Goal: Task Accomplishment & Management: Manage account settings

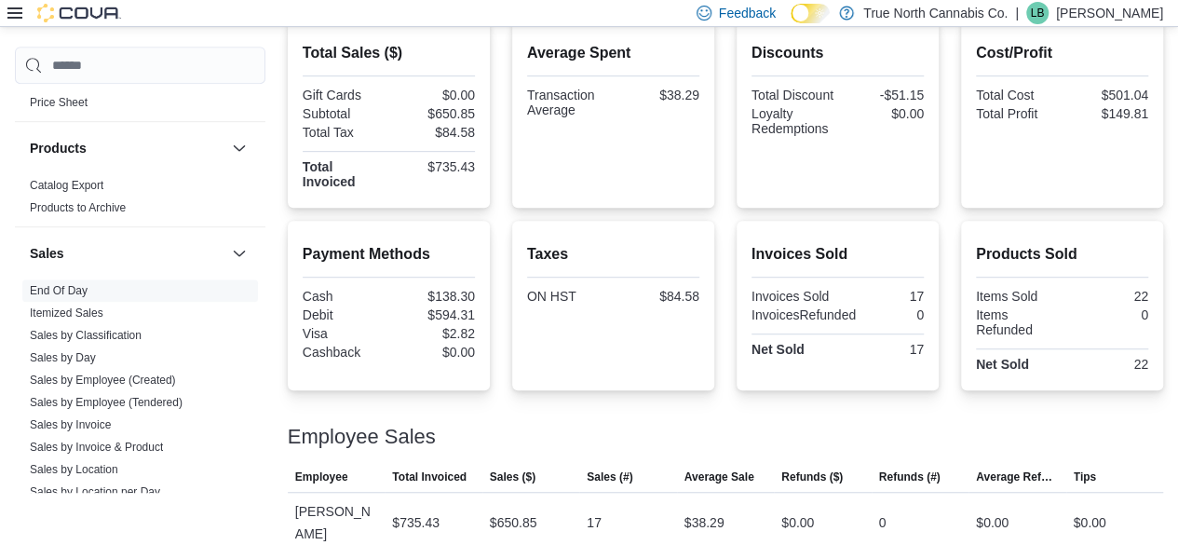
scroll to position [1210, 0]
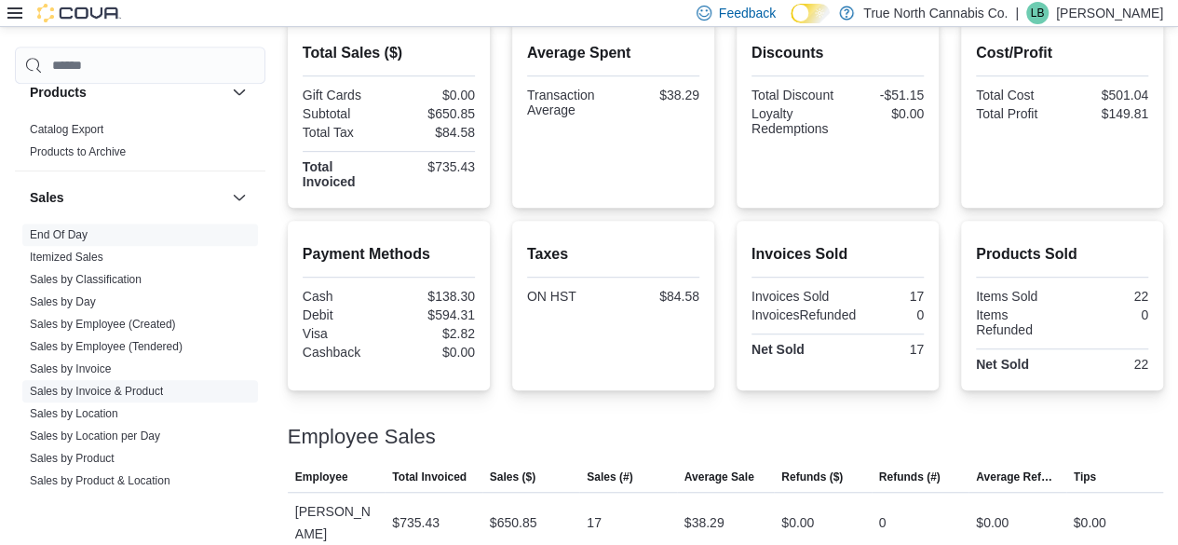
click at [72, 385] on link "Sales by Invoice & Product" at bounding box center [96, 391] width 133 height 13
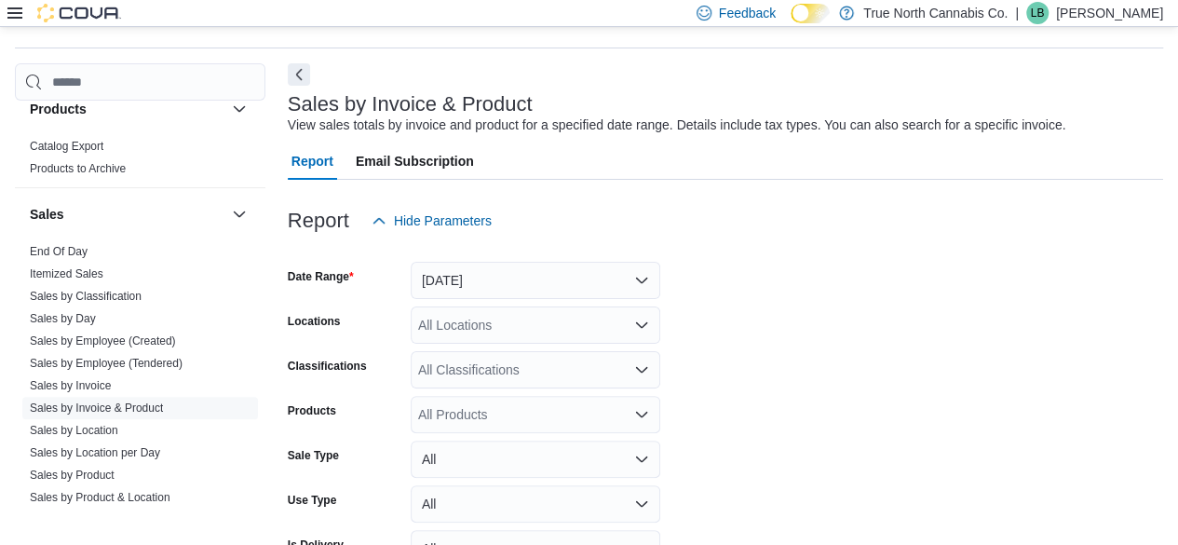
scroll to position [43, 0]
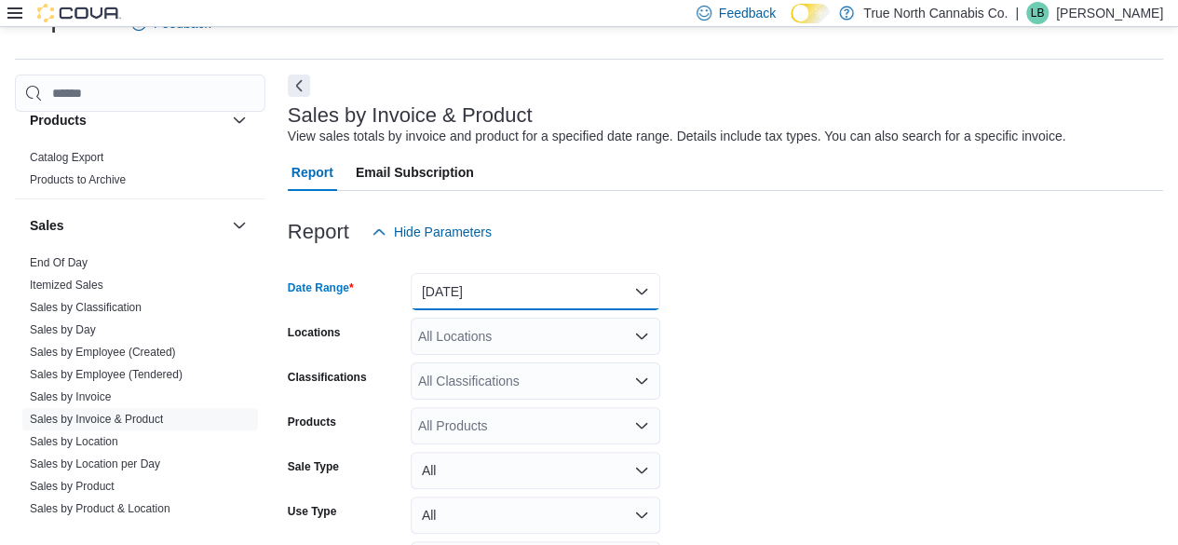
click at [498, 290] on button "Yesterday" at bounding box center [536, 291] width 250 height 37
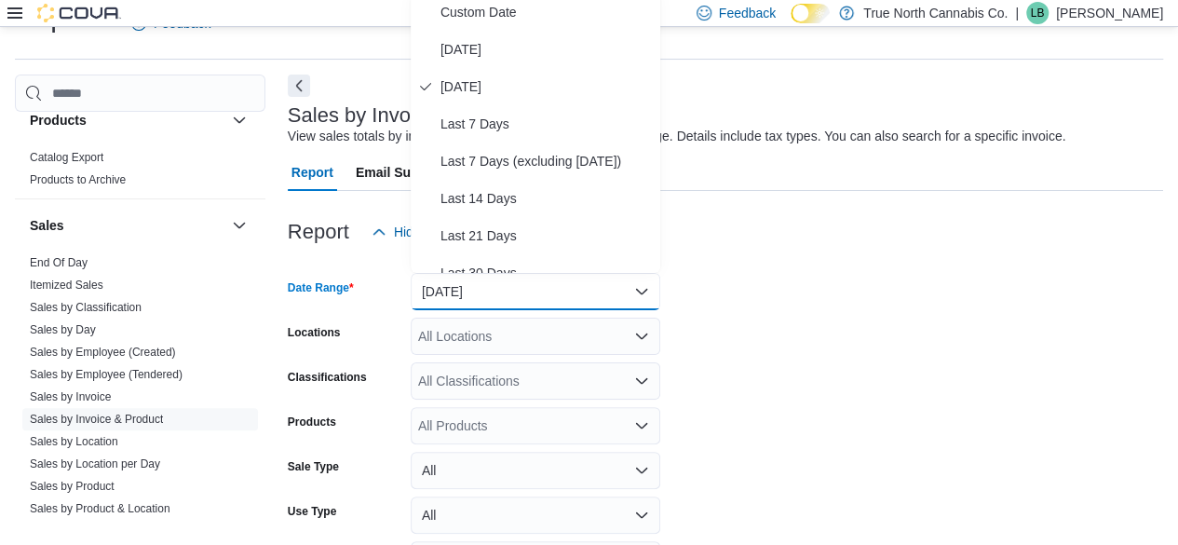
scroll to position [36, 0]
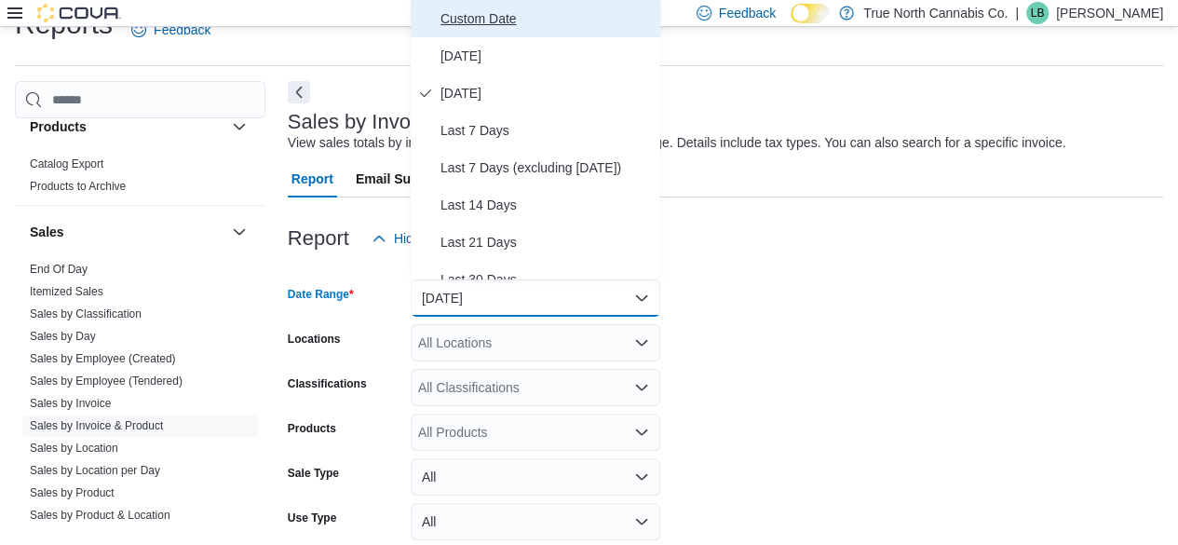
click at [495, 7] on button "Custom Date" at bounding box center [536, 18] width 250 height 37
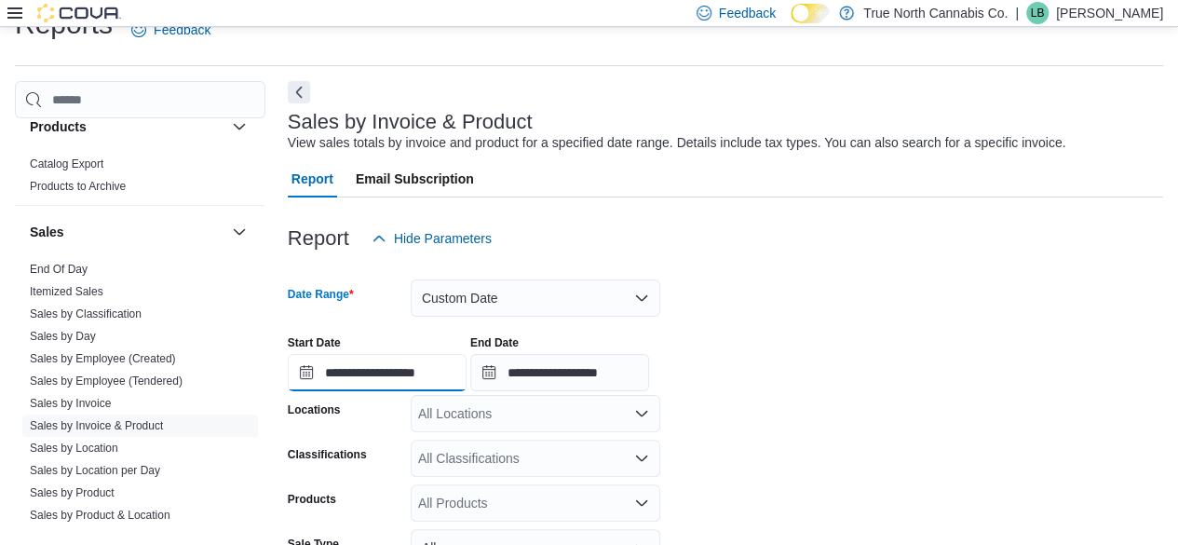
click at [302, 370] on input "**********" at bounding box center [377, 372] width 179 height 37
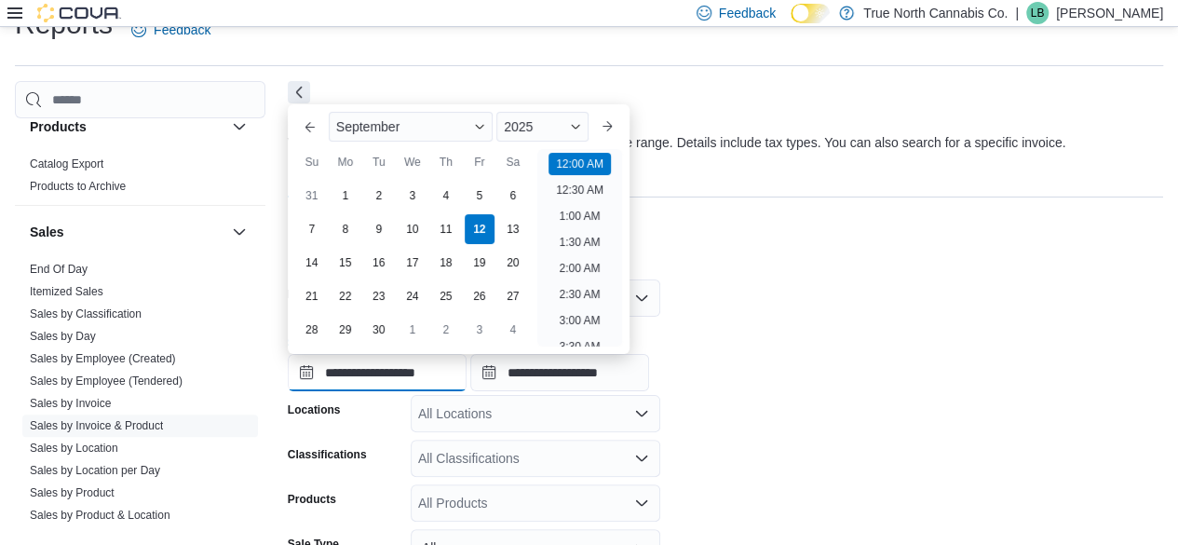
scroll to position [58, 0]
click at [304, 127] on button "Previous Month" at bounding box center [310, 127] width 30 height 30
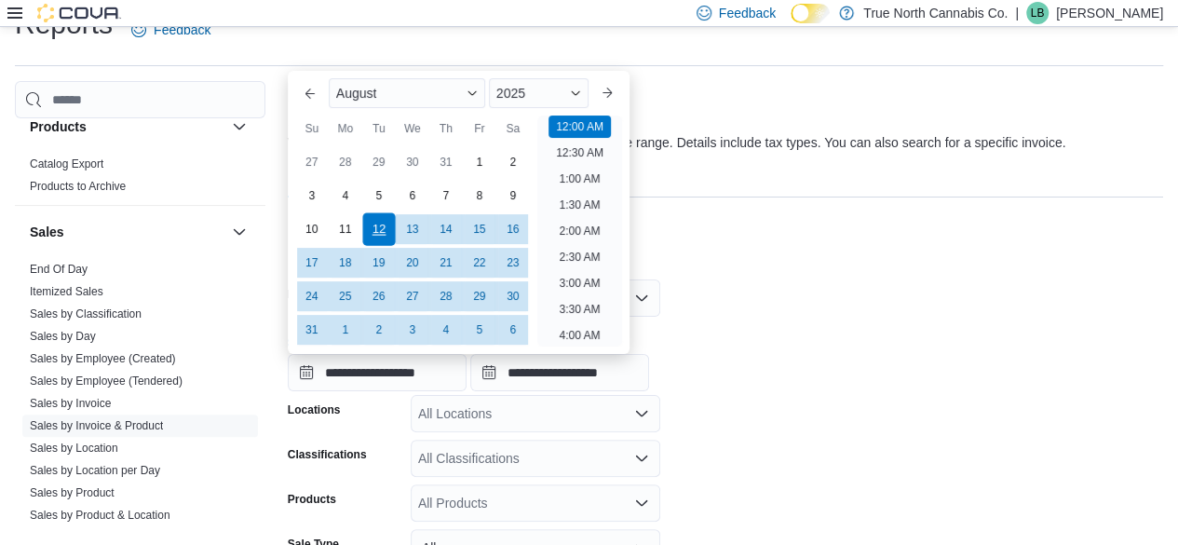
click at [382, 223] on div "12" at bounding box center [378, 229] width 33 height 33
click at [307, 88] on button "Previous Month" at bounding box center [310, 93] width 30 height 30
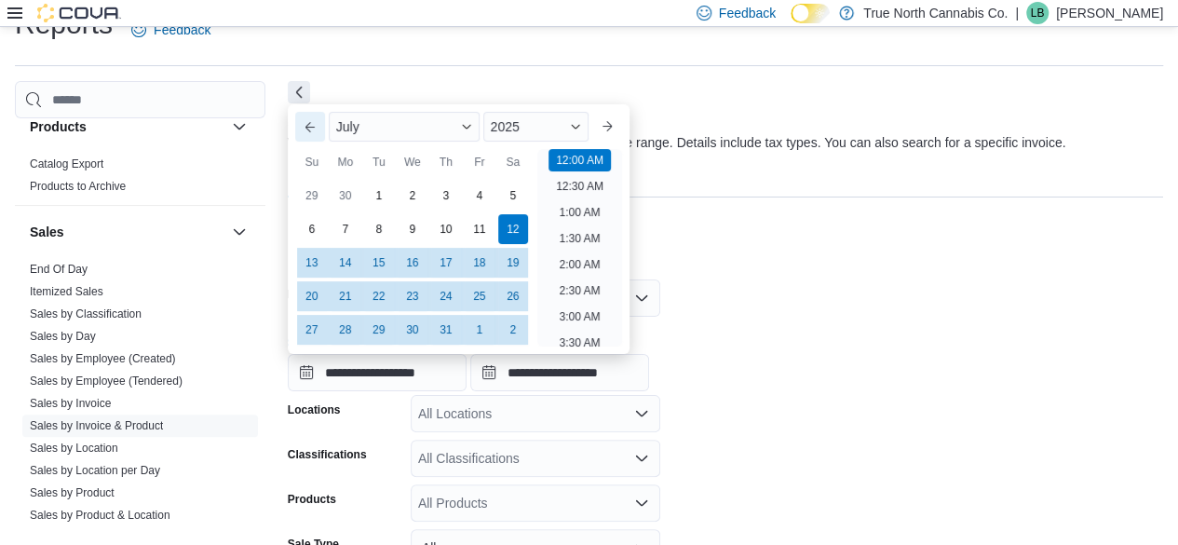
type input "**********"
click at [829, 256] on div "Report Hide Parameters" at bounding box center [725, 238] width 875 height 37
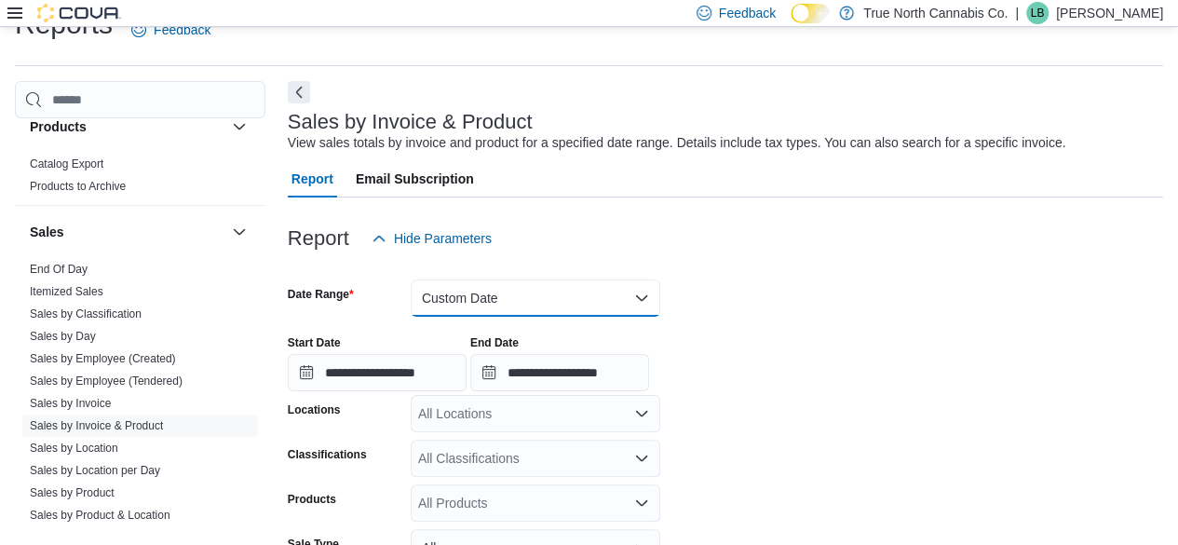
click at [486, 290] on button "Custom Date" at bounding box center [536, 297] width 250 height 37
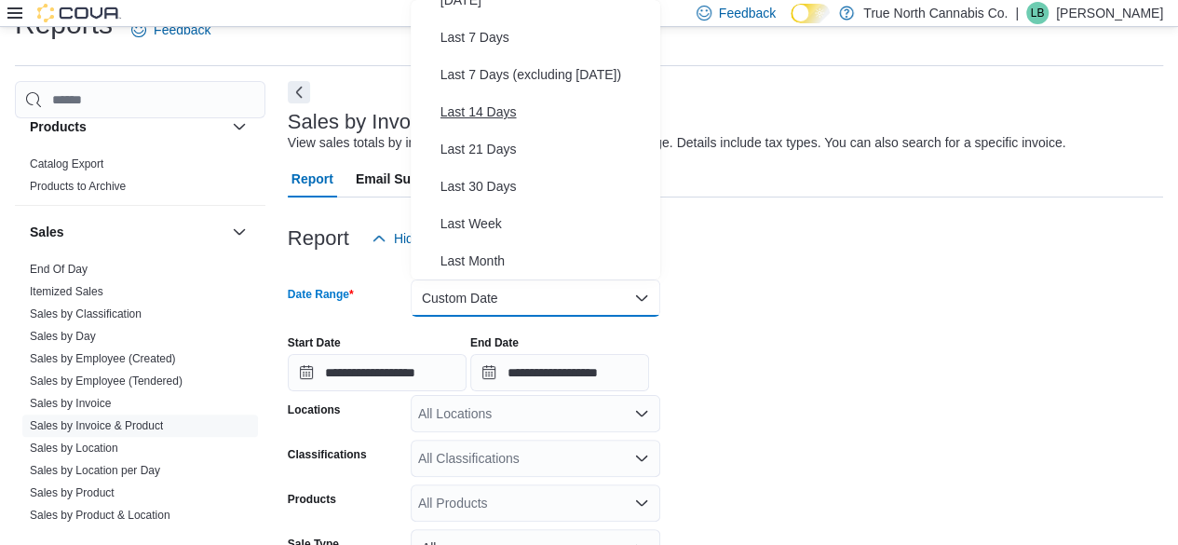
scroll to position [186, 0]
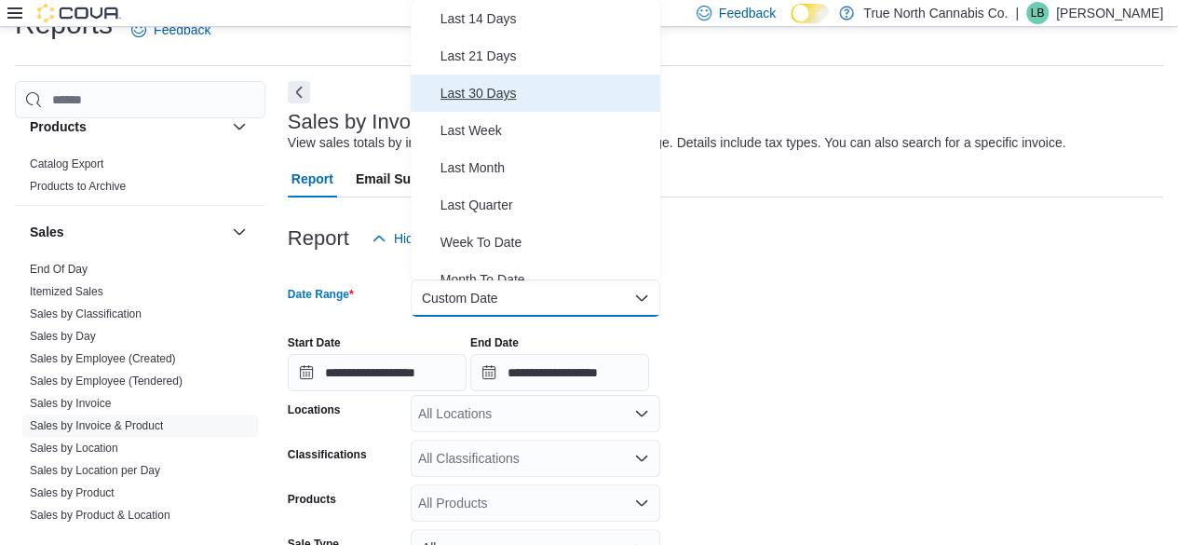
click at [488, 98] on span "Last 30 Days" at bounding box center [546, 93] width 212 height 22
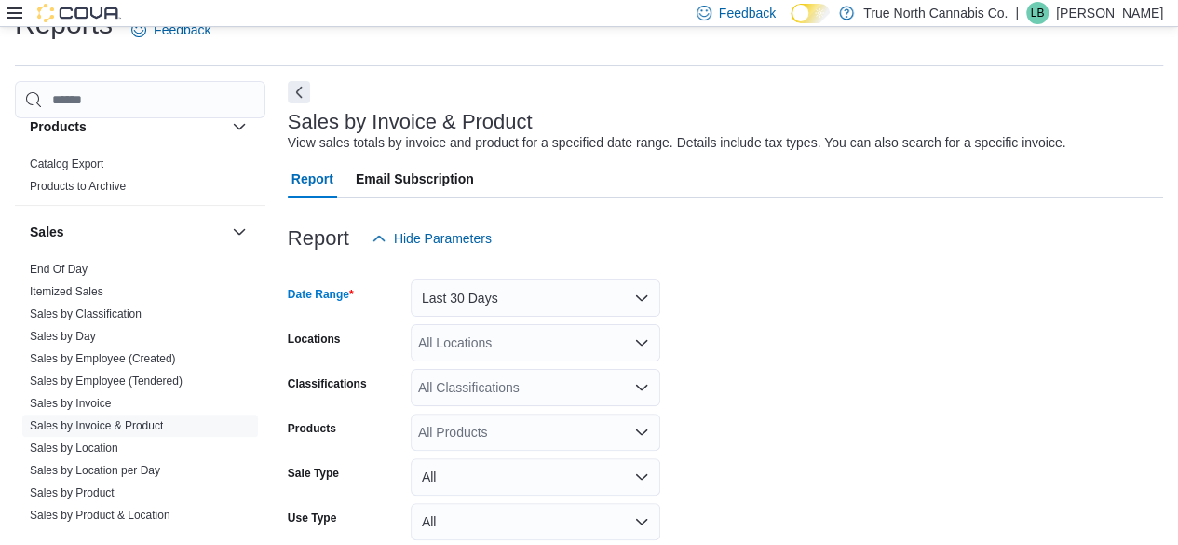
click at [538, 349] on div "All Locations" at bounding box center [536, 342] width 250 height 37
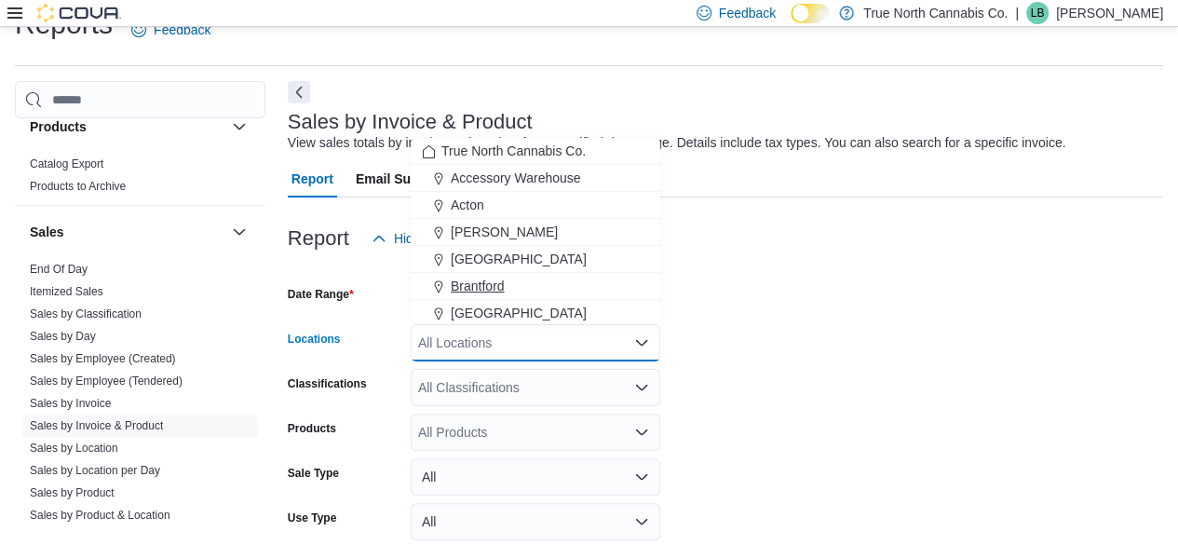
click at [479, 290] on span "Brantford" at bounding box center [478, 286] width 54 height 19
click at [894, 386] on form "Date Range Last 30 Days Locations Brantford Combo box. Selected. Brantford. Pre…" at bounding box center [725, 491] width 875 height 469
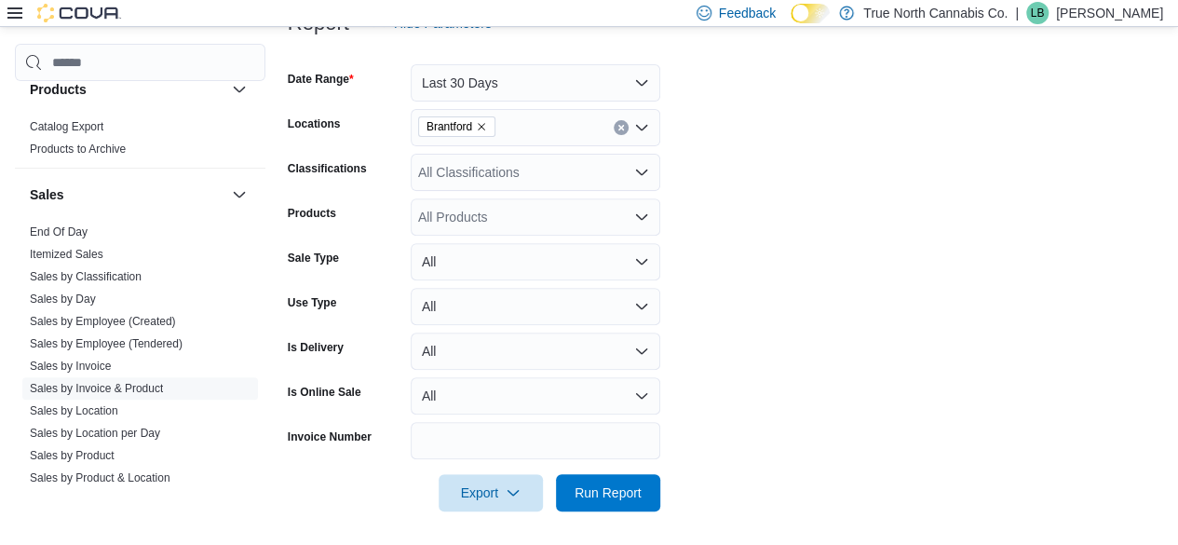
scroll to position [255, 0]
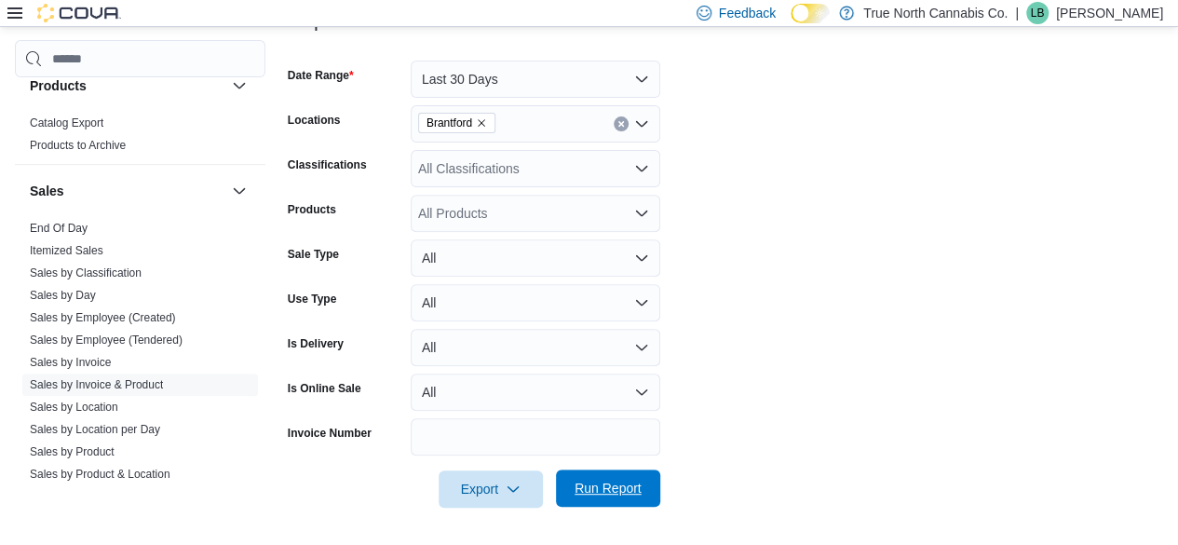
click at [615, 494] on span "Run Report" at bounding box center [608, 488] width 67 height 19
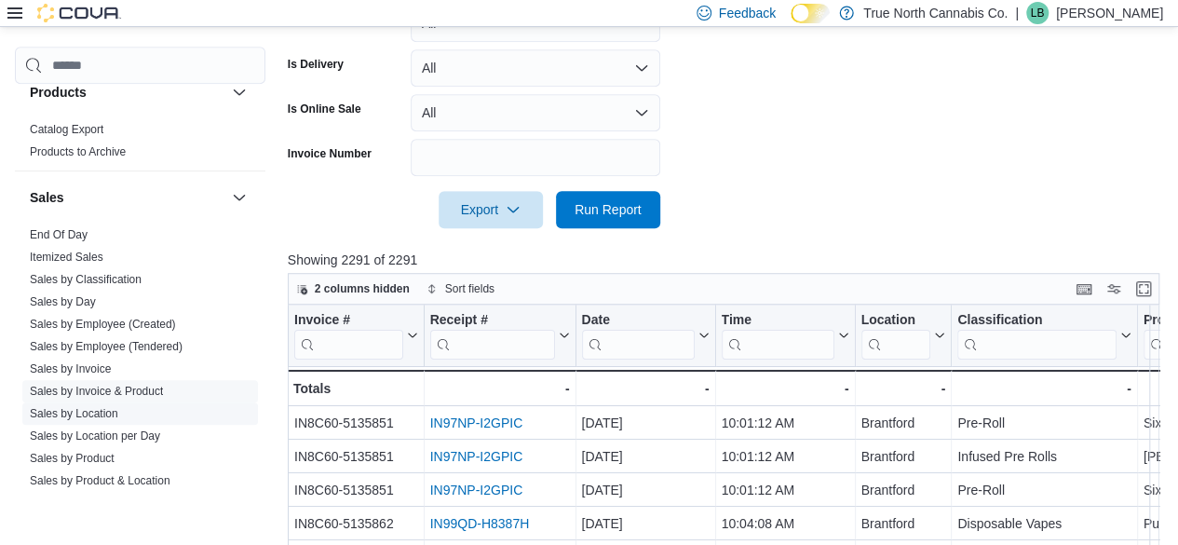
click at [61, 454] on link "Sales by Product" at bounding box center [72, 458] width 85 height 13
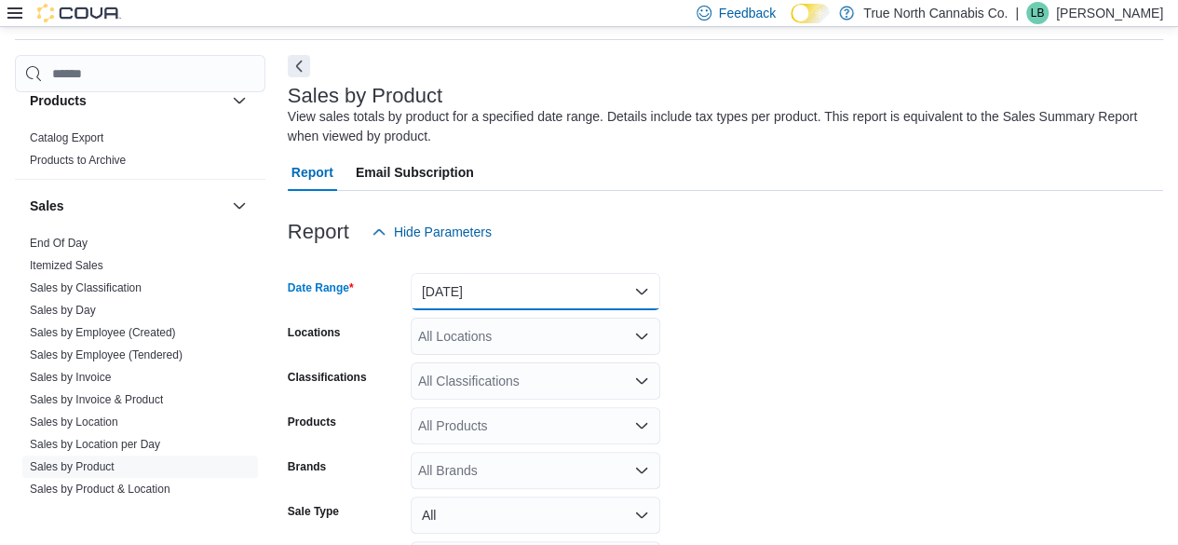
click at [460, 290] on button "Yesterday" at bounding box center [536, 291] width 250 height 37
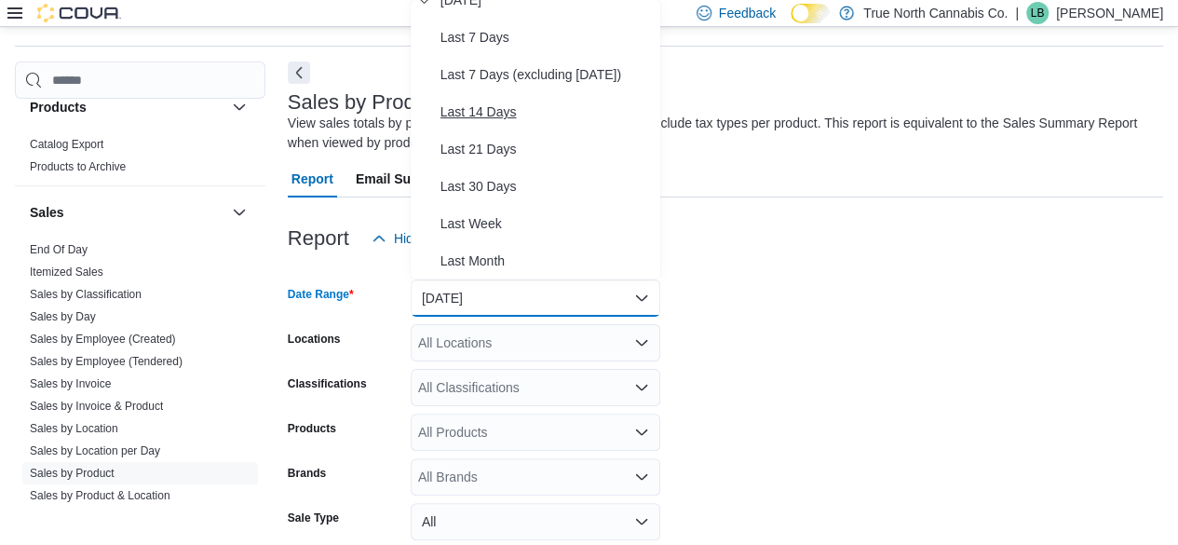
scroll to position [186, 0]
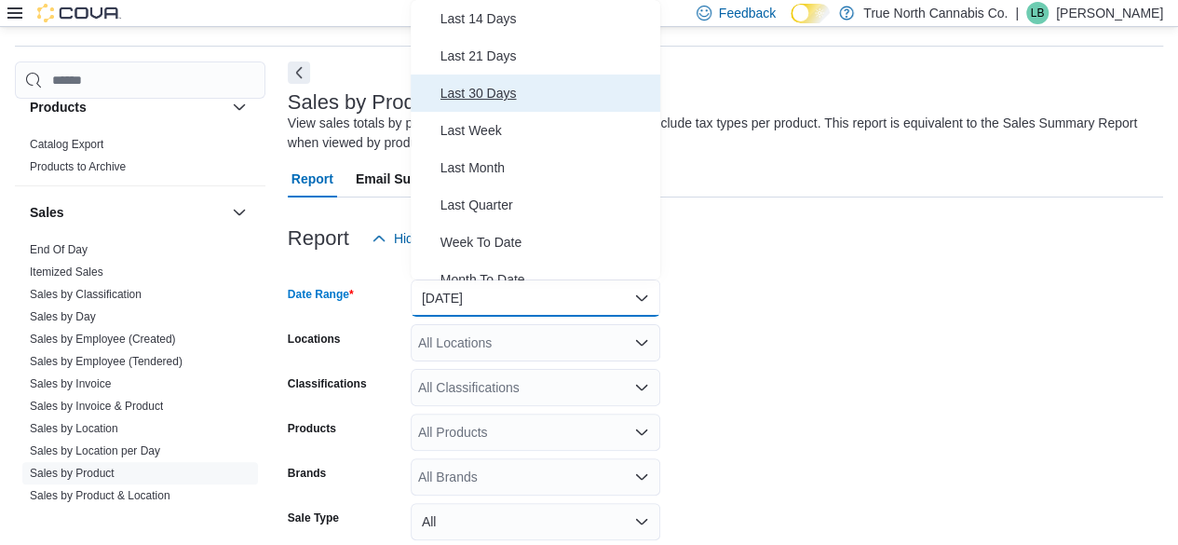
click at [479, 96] on span "Last 30 Days" at bounding box center [546, 93] width 212 height 22
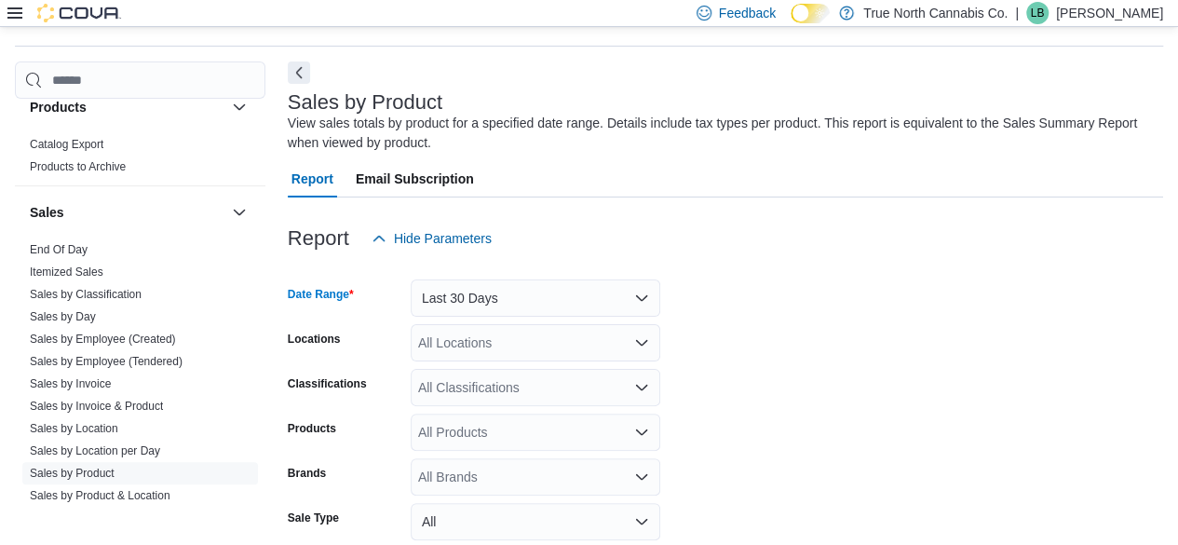
click at [507, 338] on div "All Locations" at bounding box center [536, 342] width 250 height 37
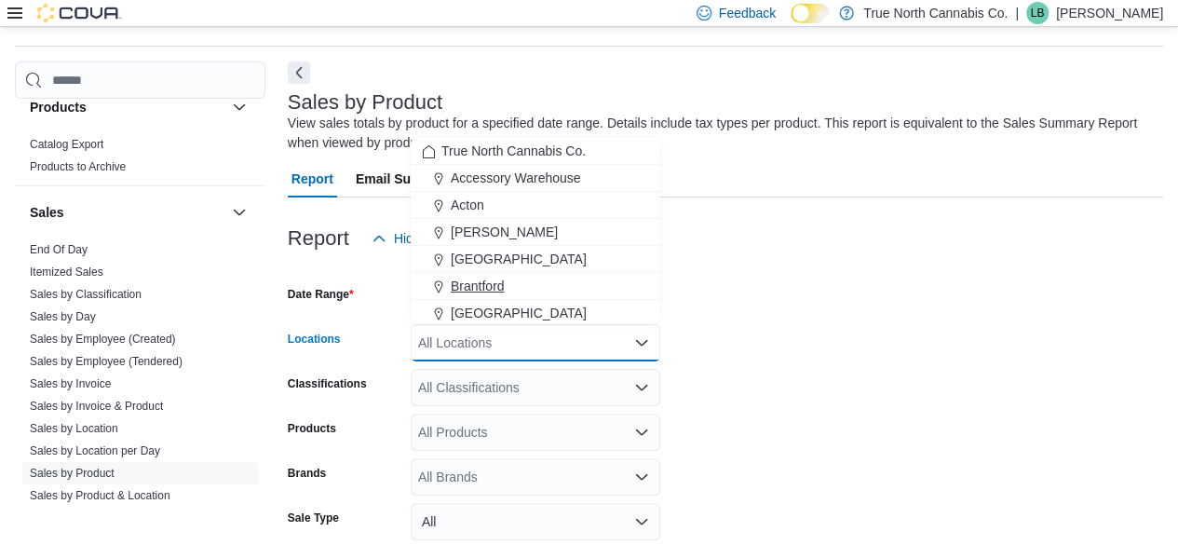
click at [467, 285] on span "Brantford" at bounding box center [478, 286] width 54 height 19
click at [819, 355] on form "Date Range Last 30 Days Locations Brantford Combo box. Selected. Brantford. Pre…" at bounding box center [725, 469] width 875 height 425
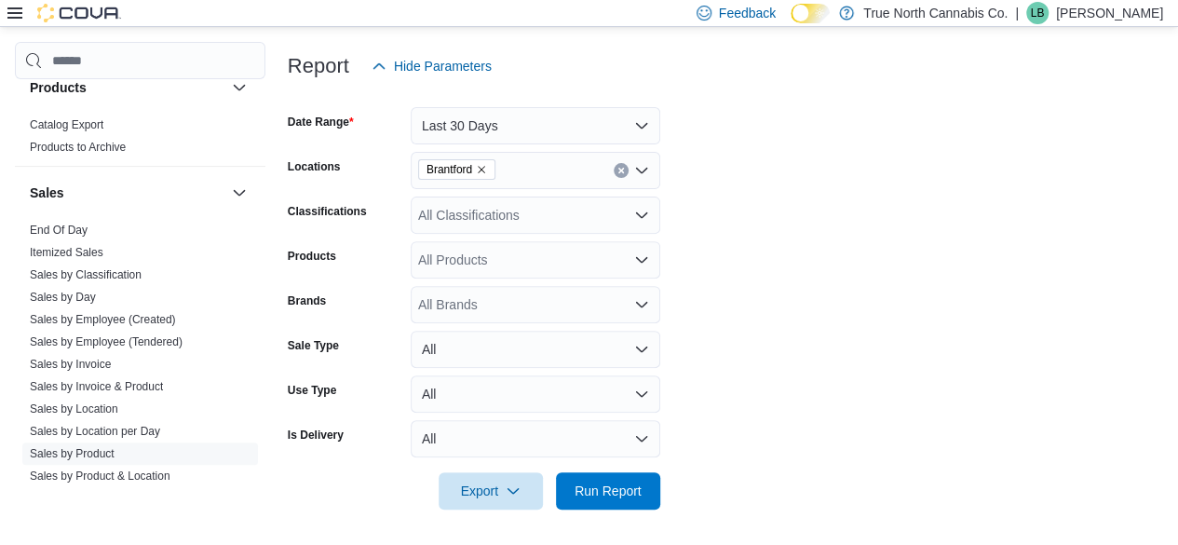
scroll to position [229, 0]
click at [607, 496] on span "Run Report" at bounding box center [608, 489] width 67 height 19
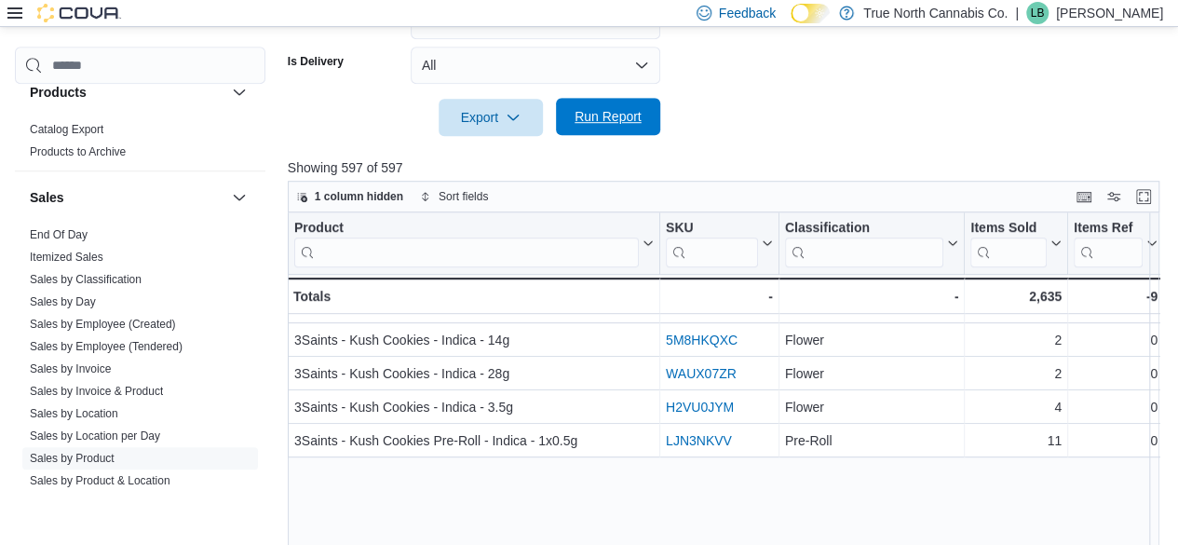
scroll to position [186, 0]
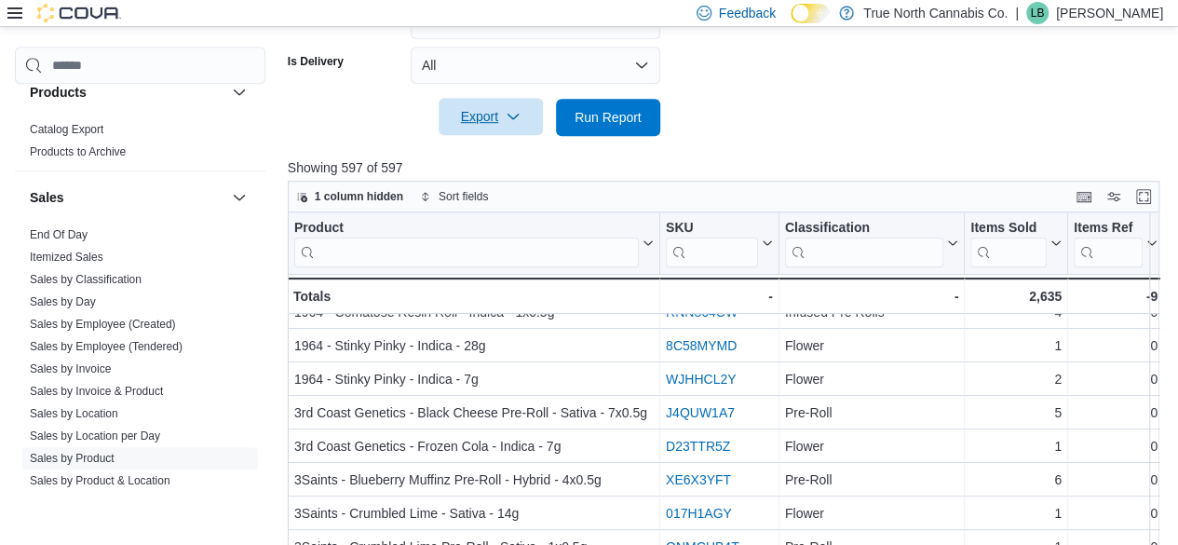
click at [481, 118] on span "Export" at bounding box center [491, 116] width 82 height 37
click at [475, 157] on span "Export to Excel" at bounding box center [494, 154] width 84 height 15
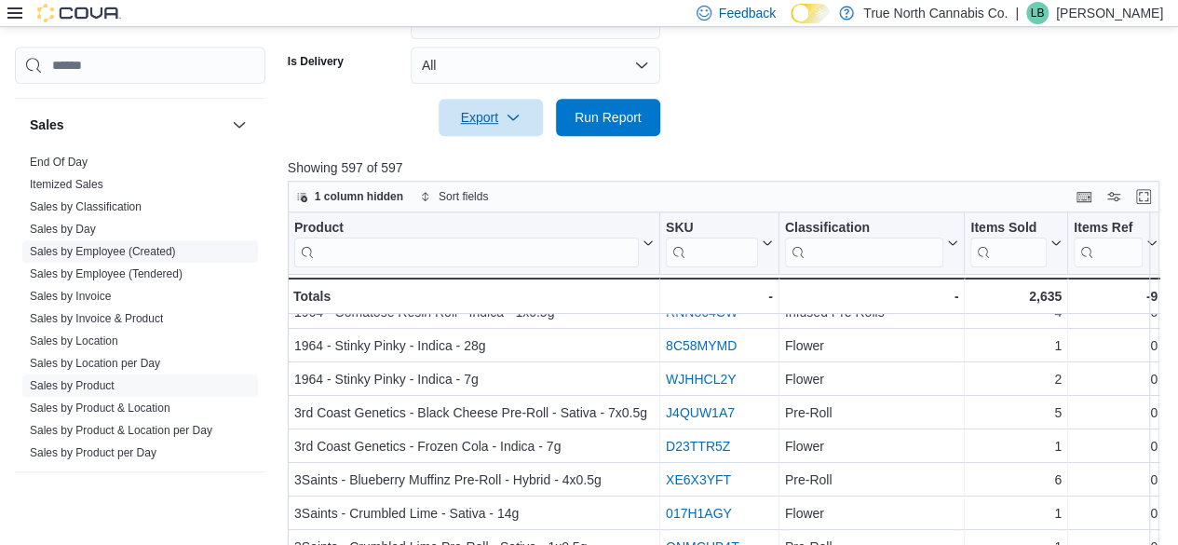
scroll to position [1304, 0]
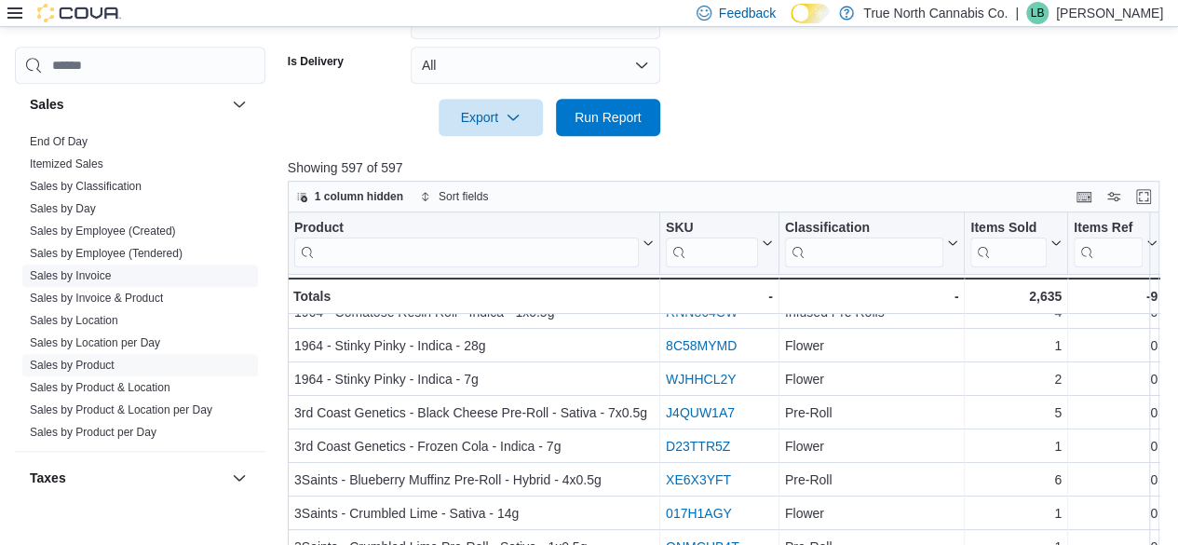
click at [97, 270] on link "Sales by Invoice" at bounding box center [70, 275] width 81 height 13
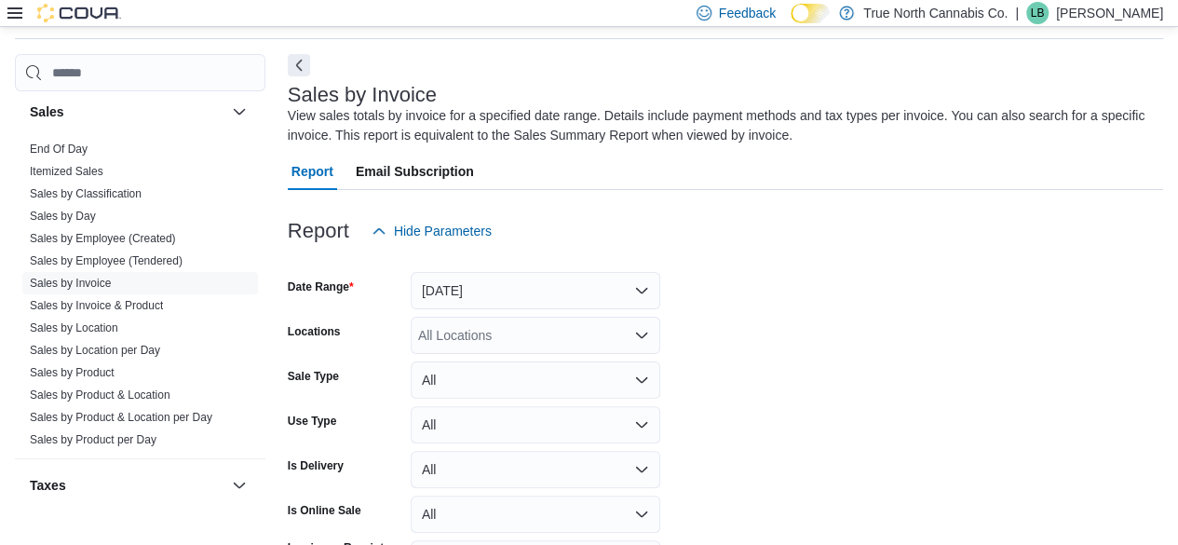
scroll to position [62, 0]
click at [489, 297] on button "Yesterday" at bounding box center [536, 291] width 250 height 37
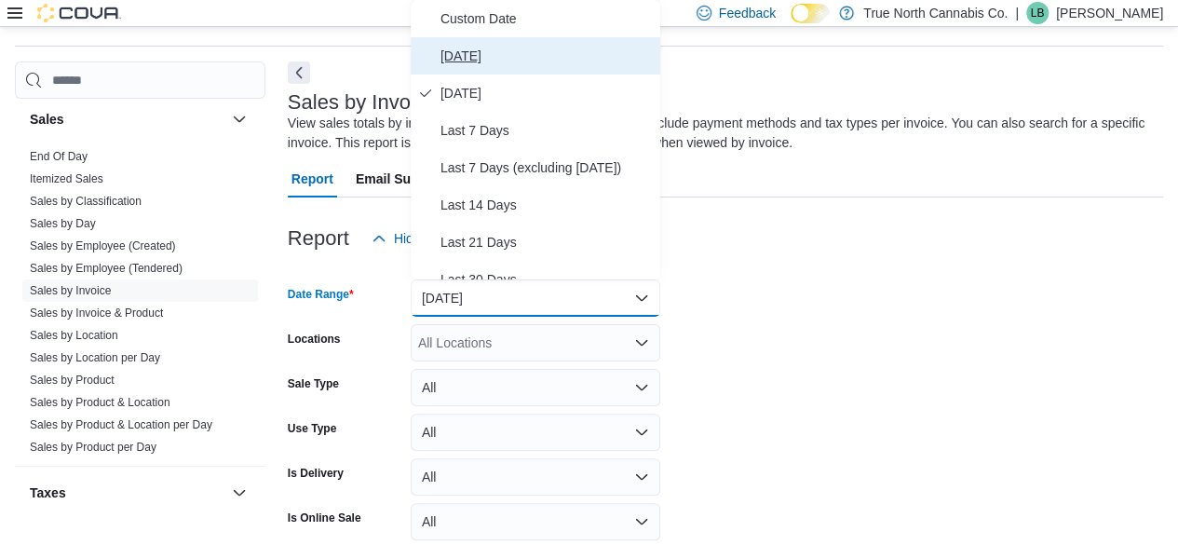
click at [466, 64] on span "Today" at bounding box center [546, 56] width 212 height 22
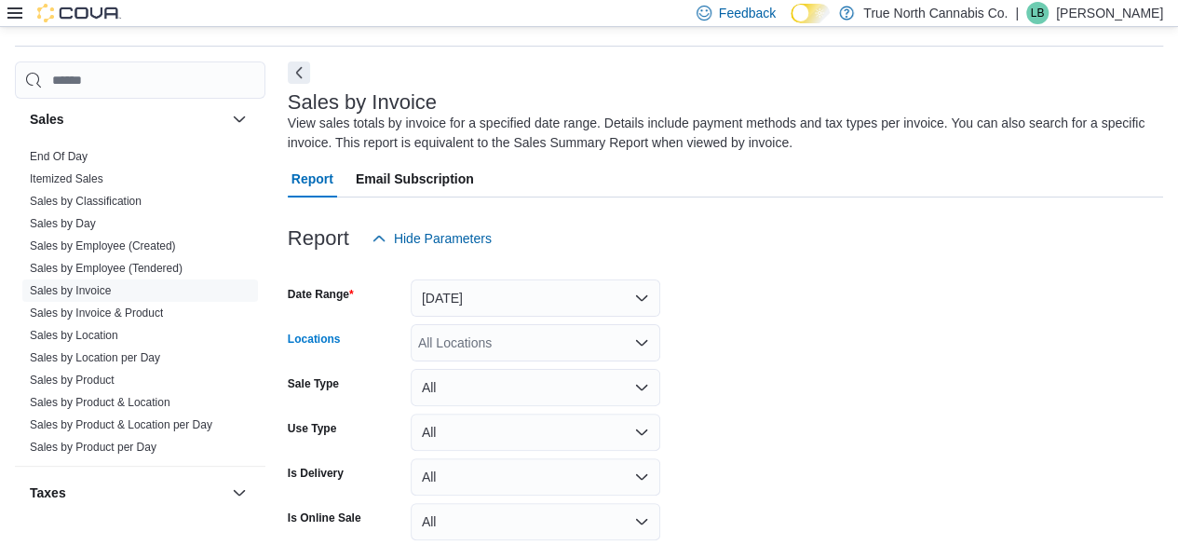
click at [519, 341] on div "All Locations" at bounding box center [536, 342] width 250 height 37
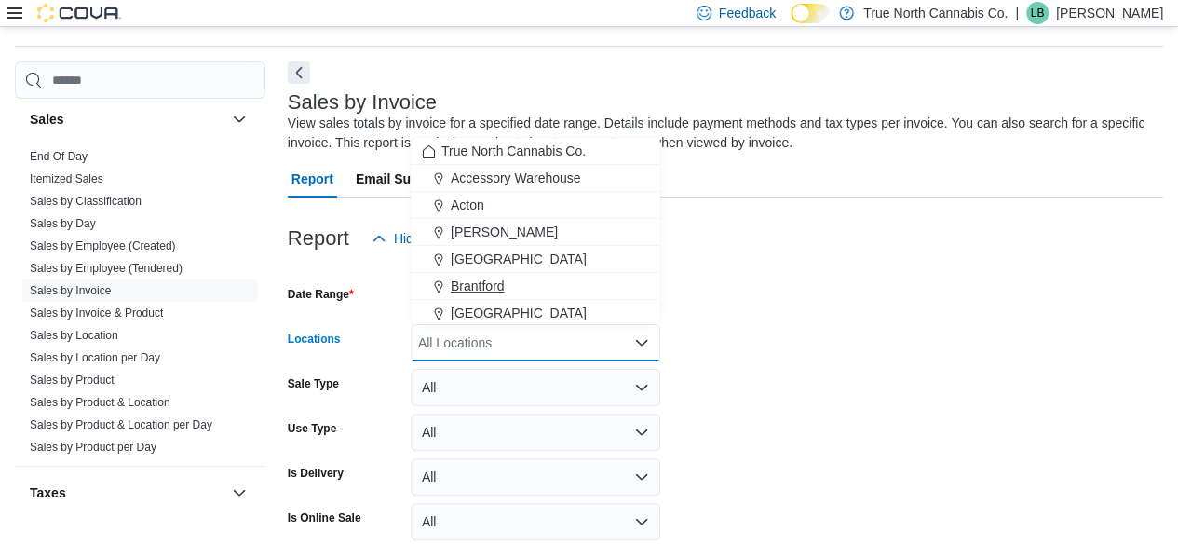
click at [486, 282] on span "Brantford" at bounding box center [478, 286] width 54 height 19
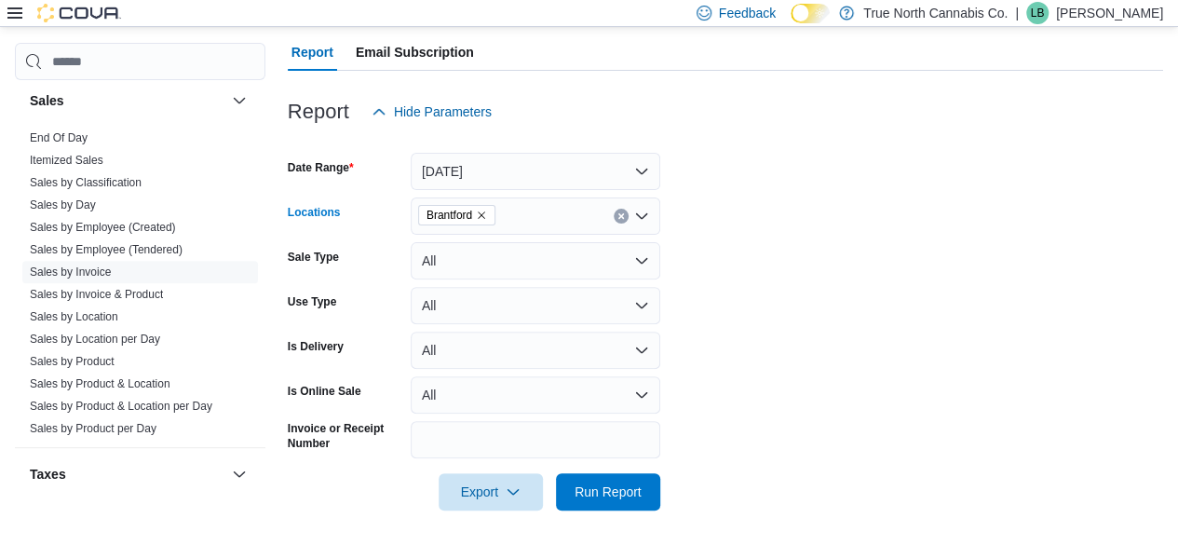
scroll to position [184, 0]
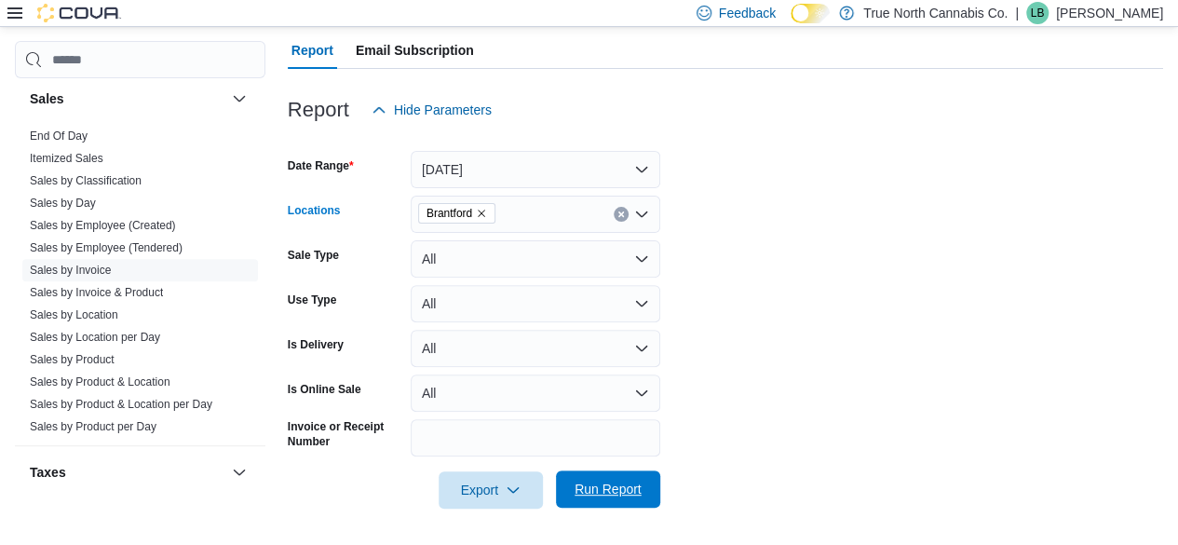
click at [631, 483] on span "Run Report" at bounding box center [608, 489] width 67 height 19
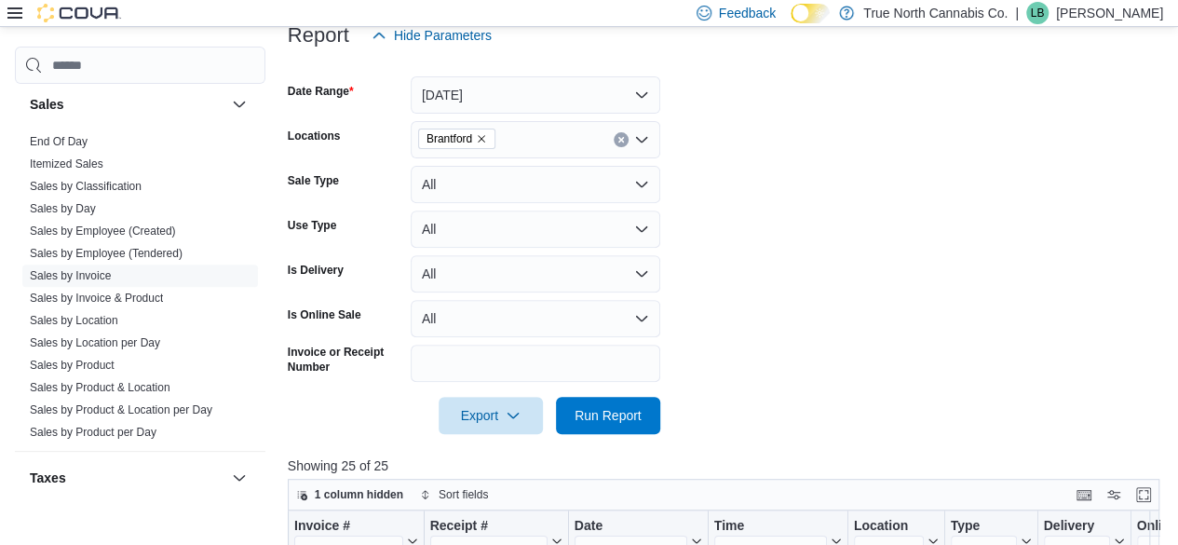
scroll to position [643, 0]
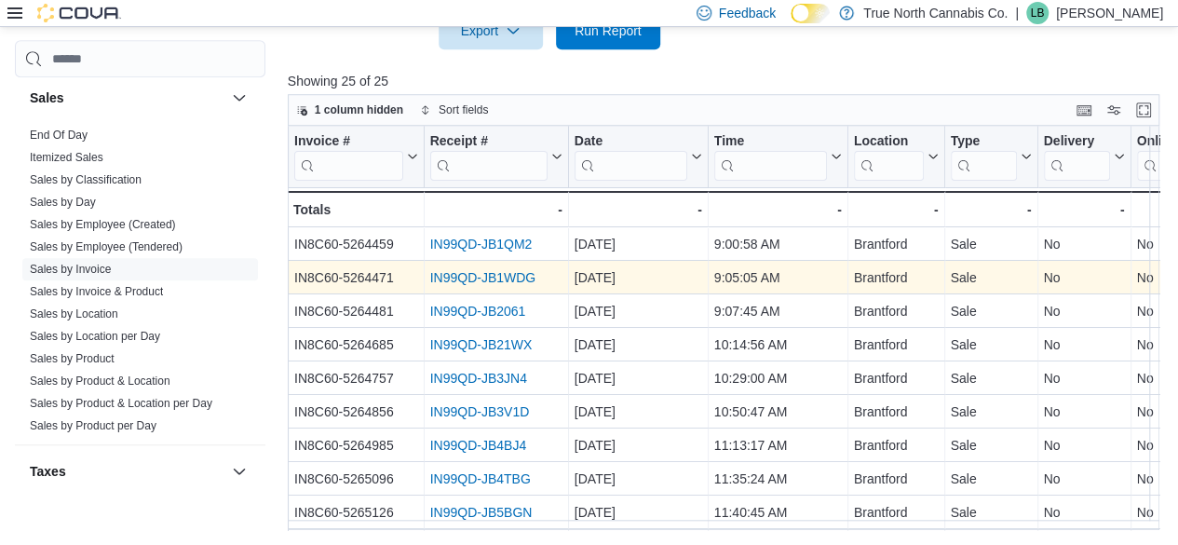
click at [501, 272] on link "IN99QD-JB1WDG" at bounding box center [482, 277] width 106 height 15
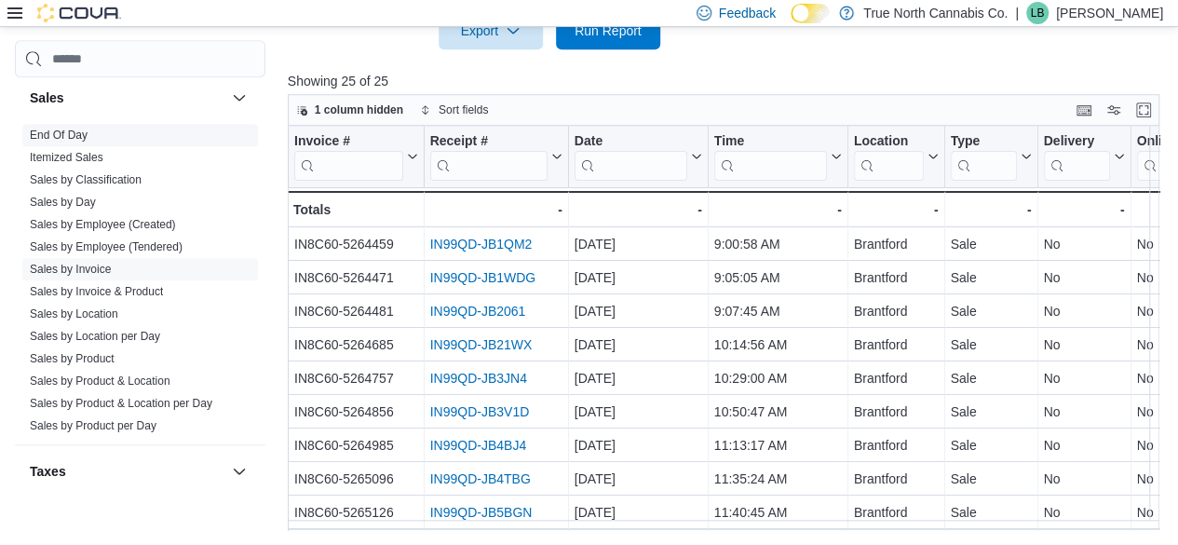
click at [76, 135] on link "End Of Day" at bounding box center [59, 134] width 58 height 13
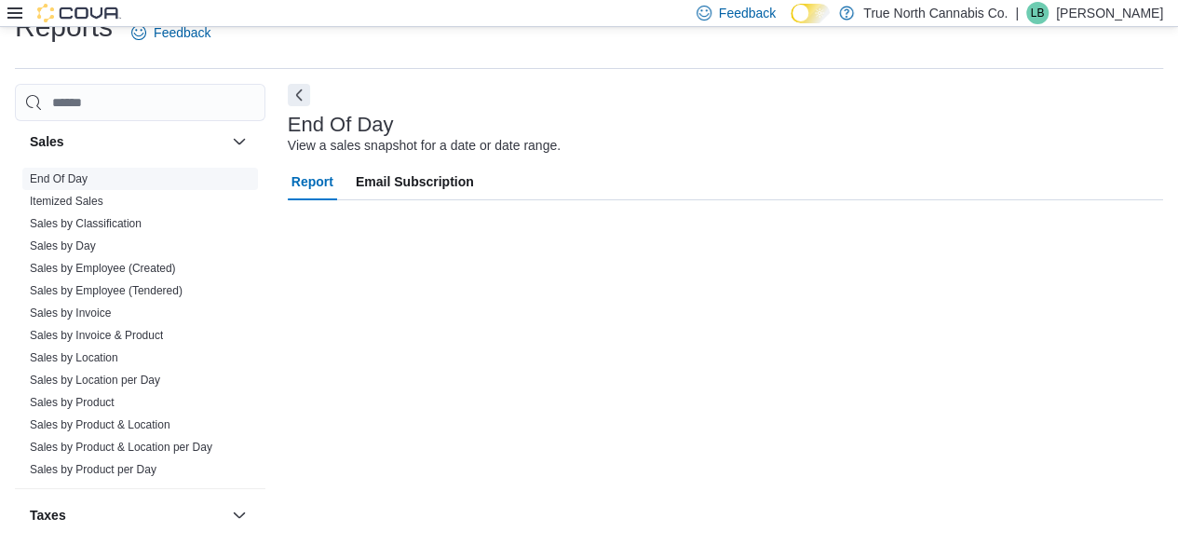
scroll to position [34, 0]
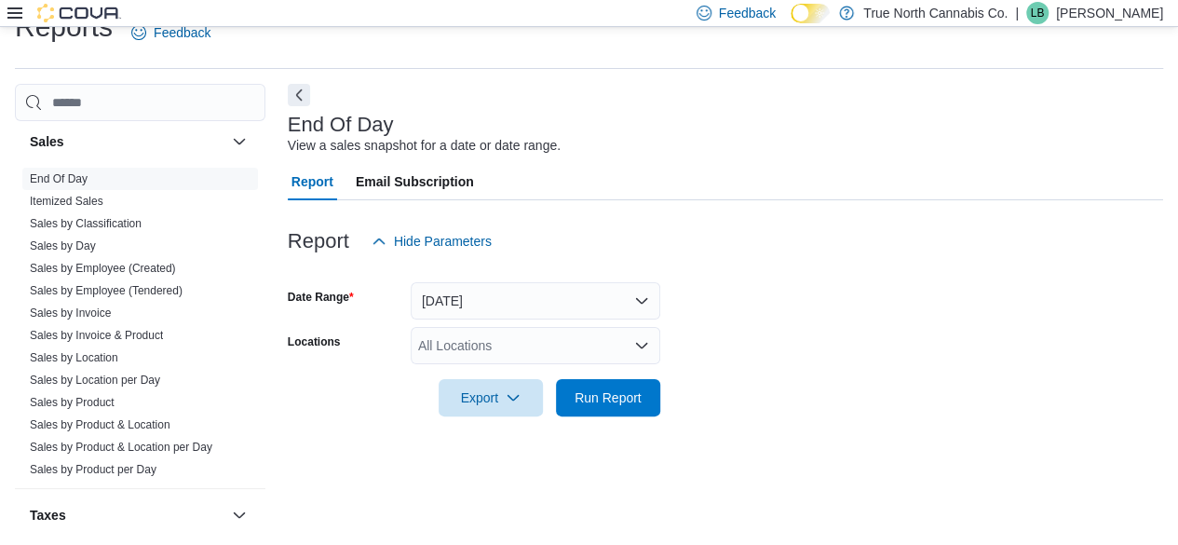
click at [501, 351] on div "All Locations" at bounding box center [536, 345] width 250 height 37
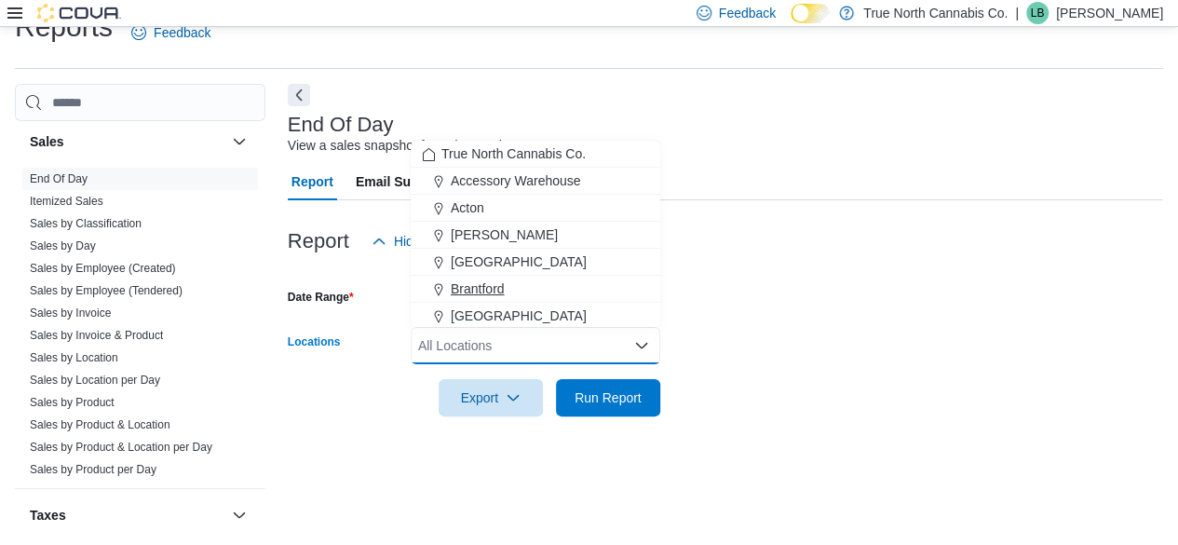
click at [479, 286] on span "Brantford" at bounding box center [478, 288] width 54 height 19
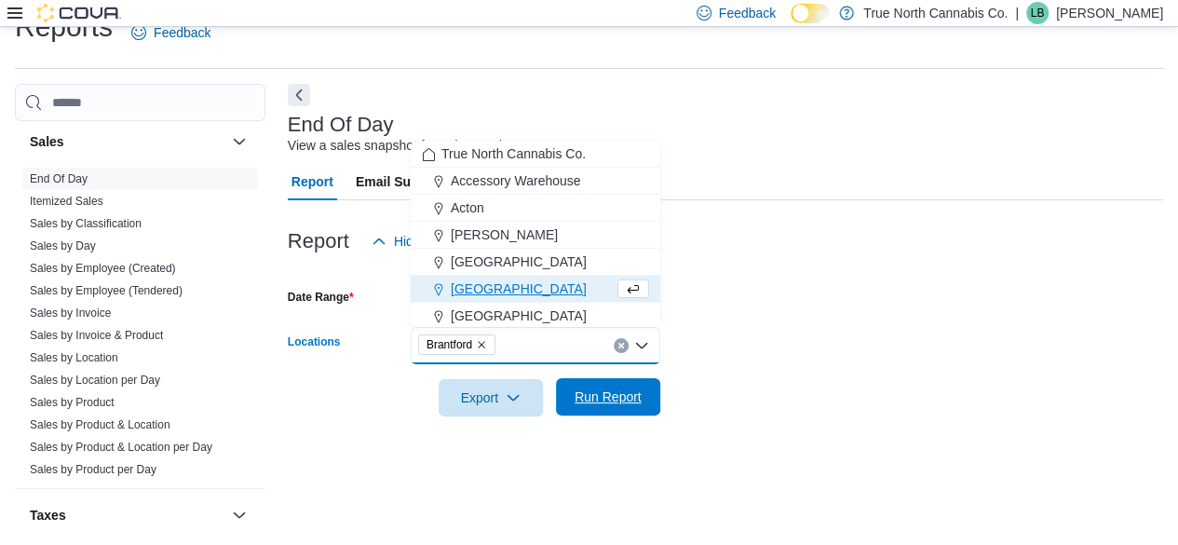
click at [606, 394] on span "Run Report" at bounding box center [608, 396] width 67 height 19
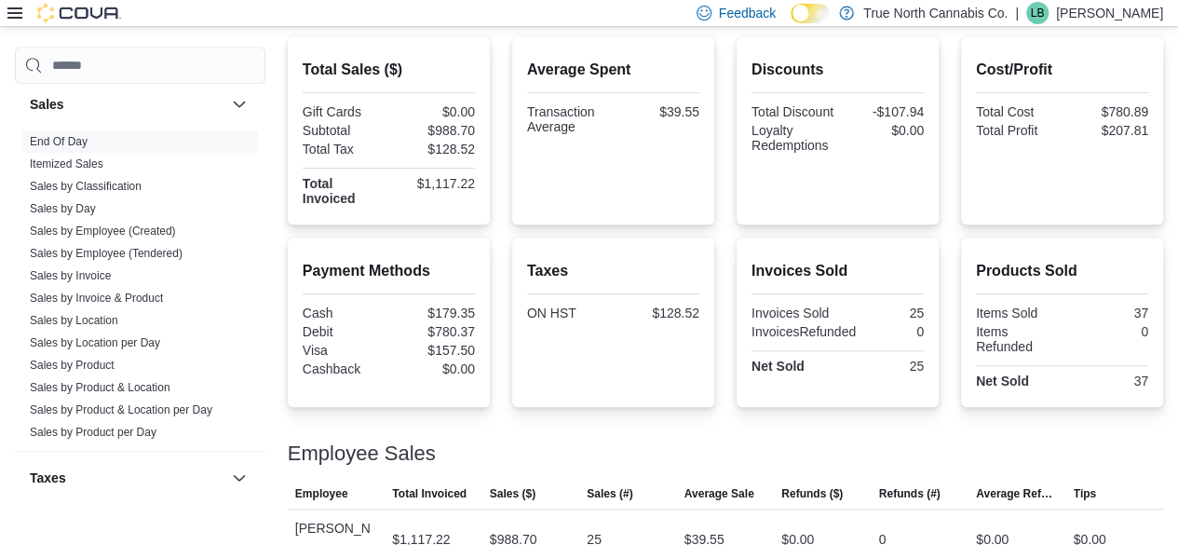
scroll to position [453, 0]
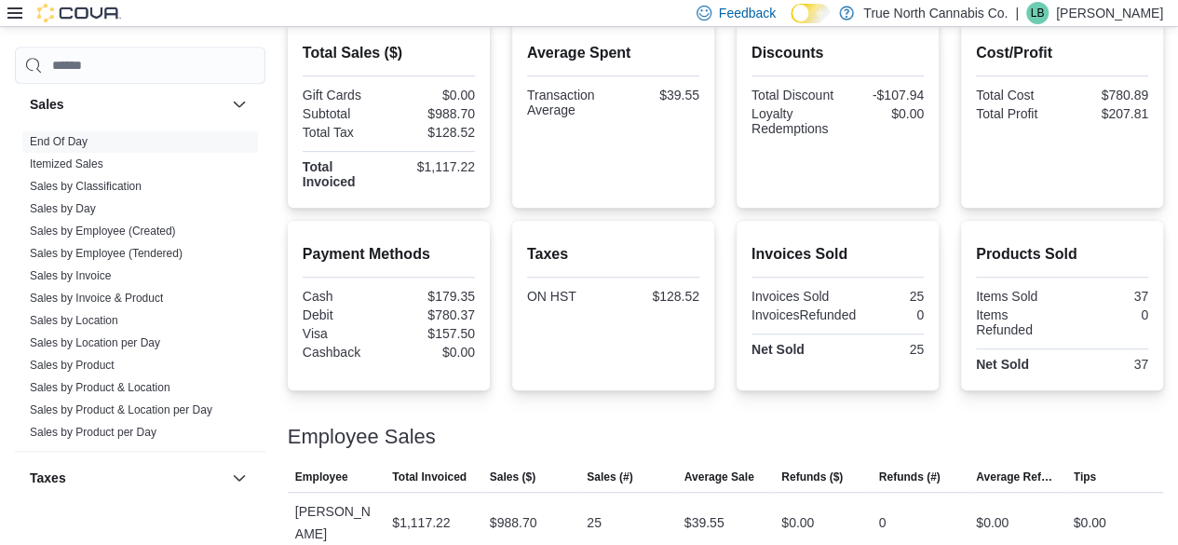
click at [813, 420] on div at bounding box center [725, 414] width 875 height 22
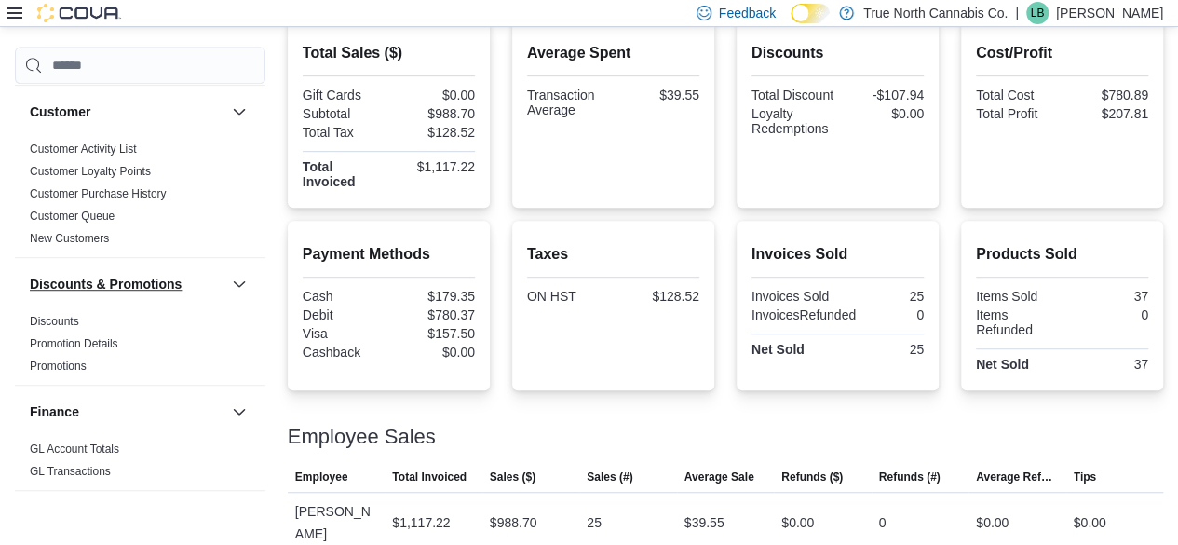
scroll to position [0, 0]
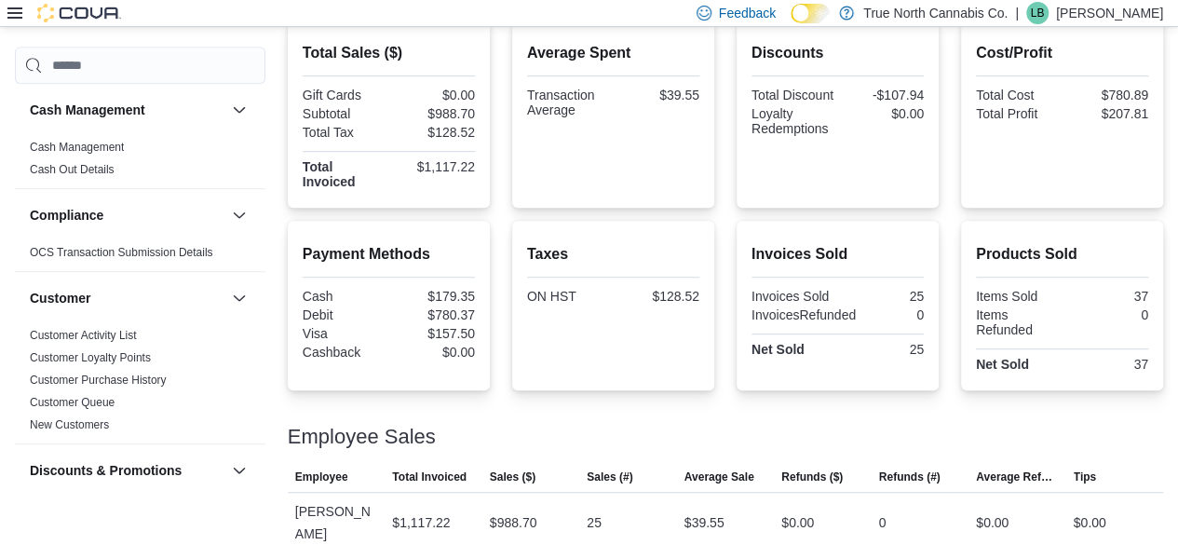
click at [7, 18] on icon at bounding box center [14, 12] width 15 height 11
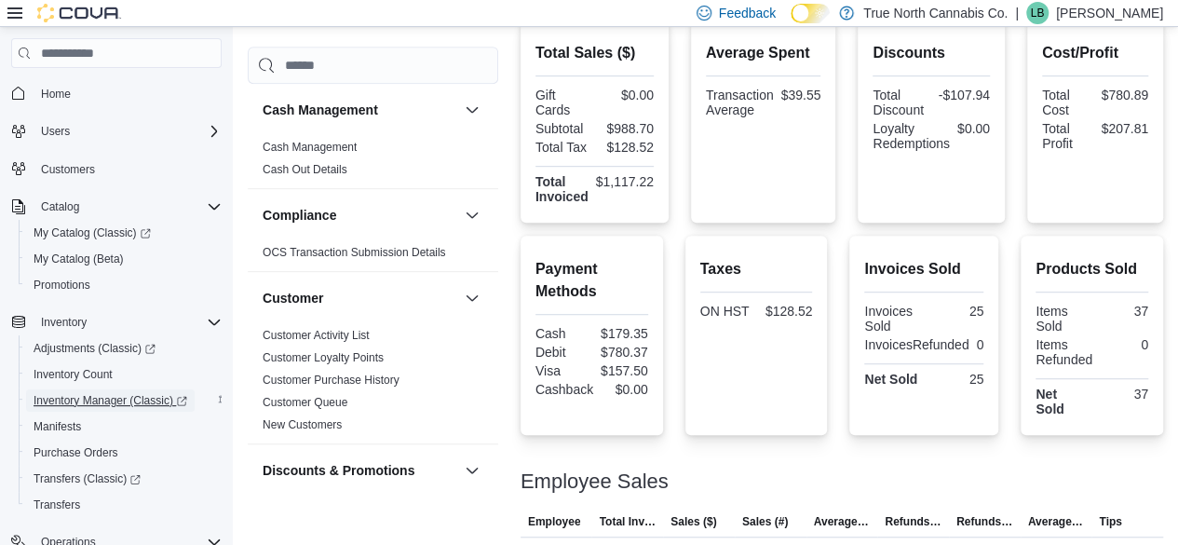
click at [113, 394] on span "Inventory Manager (Classic)" at bounding box center [111, 400] width 154 height 15
click at [747, 448] on div at bounding box center [842, 459] width 642 height 22
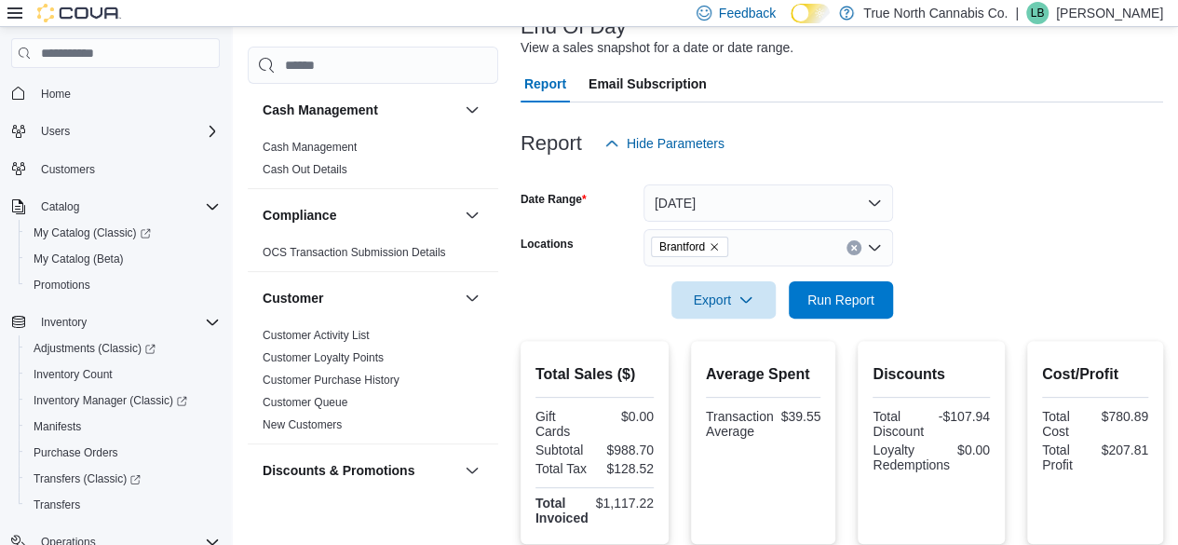
scroll to position [80, 0]
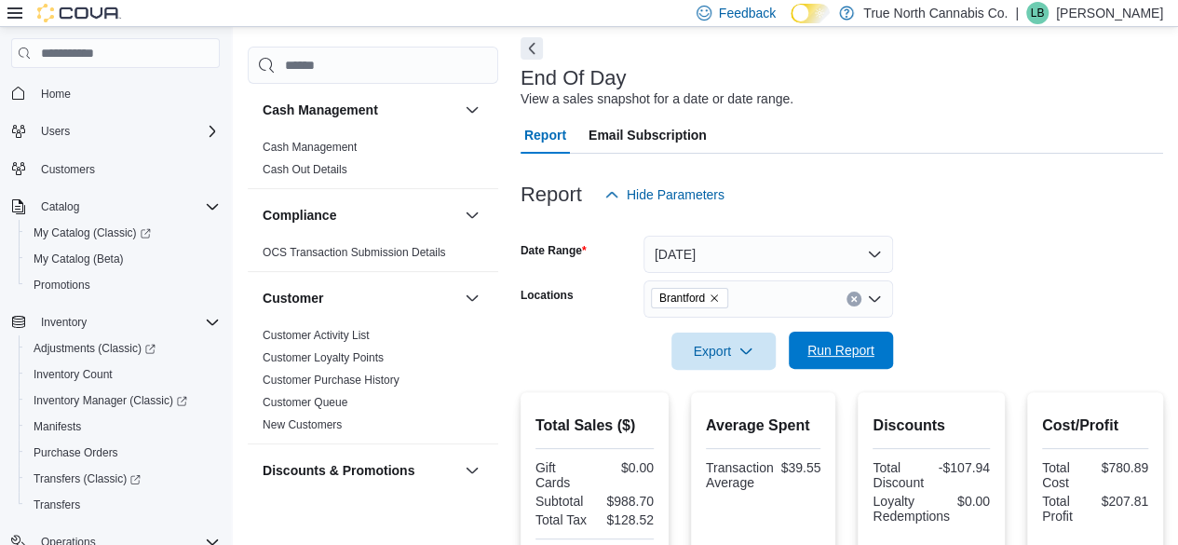
click at [832, 342] on span "Run Report" at bounding box center [841, 349] width 82 height 37
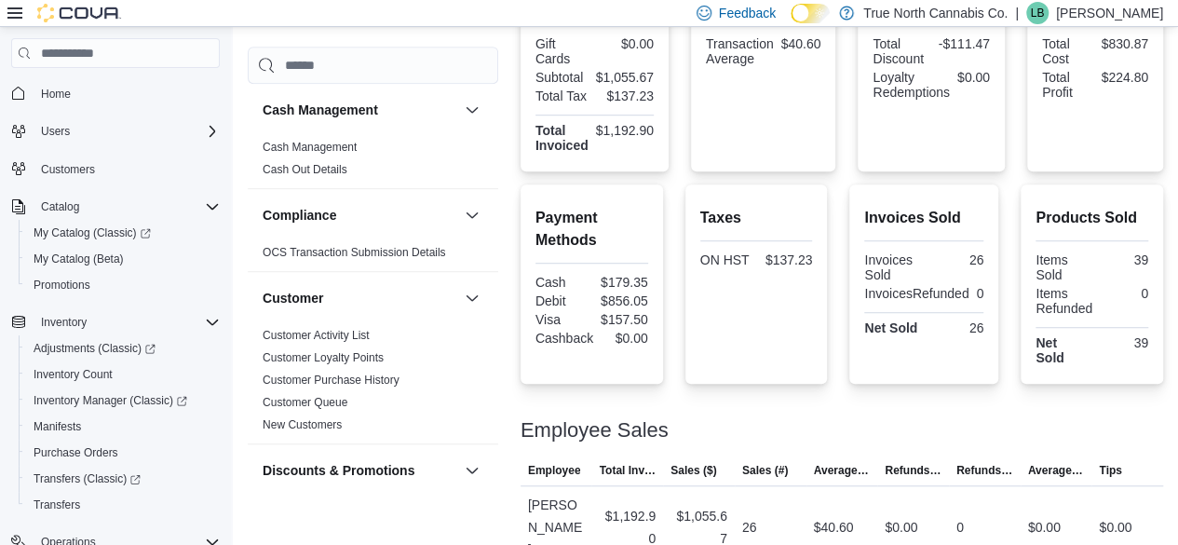
scroll to position [505, 0]
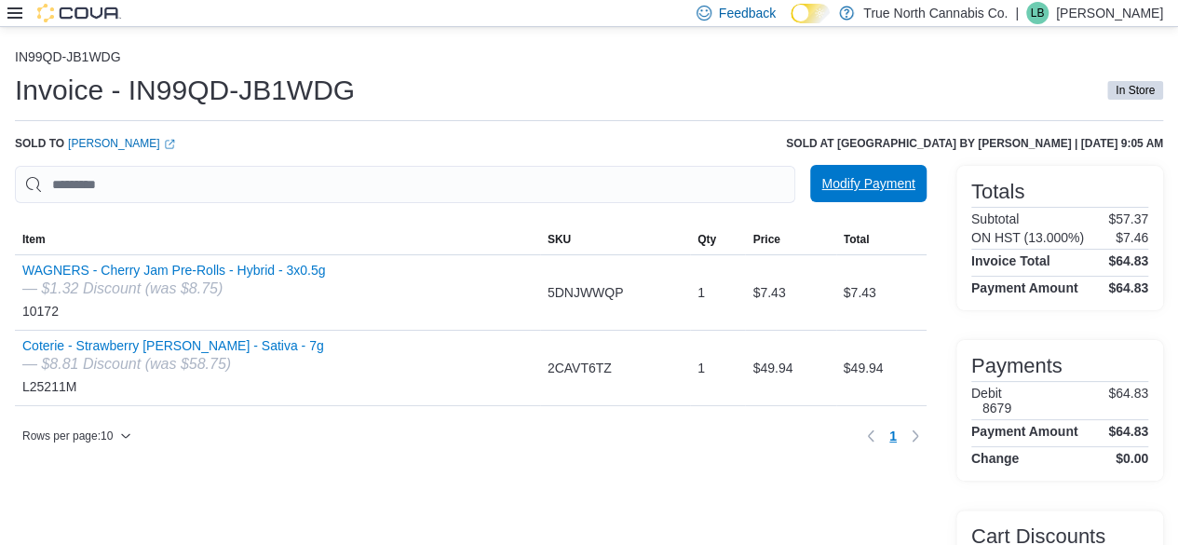
click at [880, 175] on span "Modify Payment" at bounding box center [867, 183] width 93 height 37
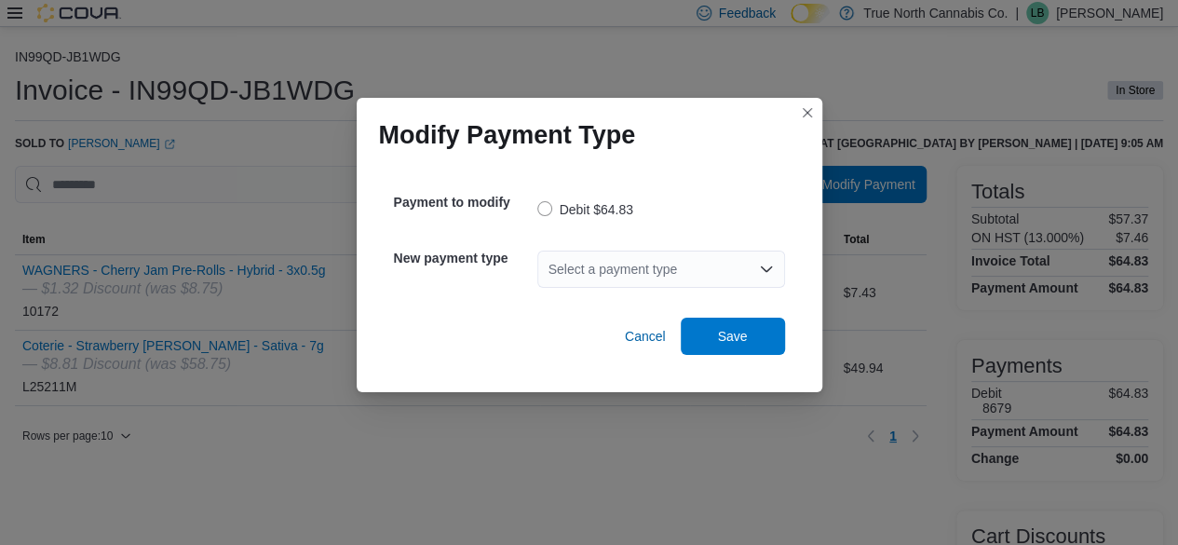
click at [572, 262] on div "Select a payment type" at bounding box center [661, 268] width 248 height 37
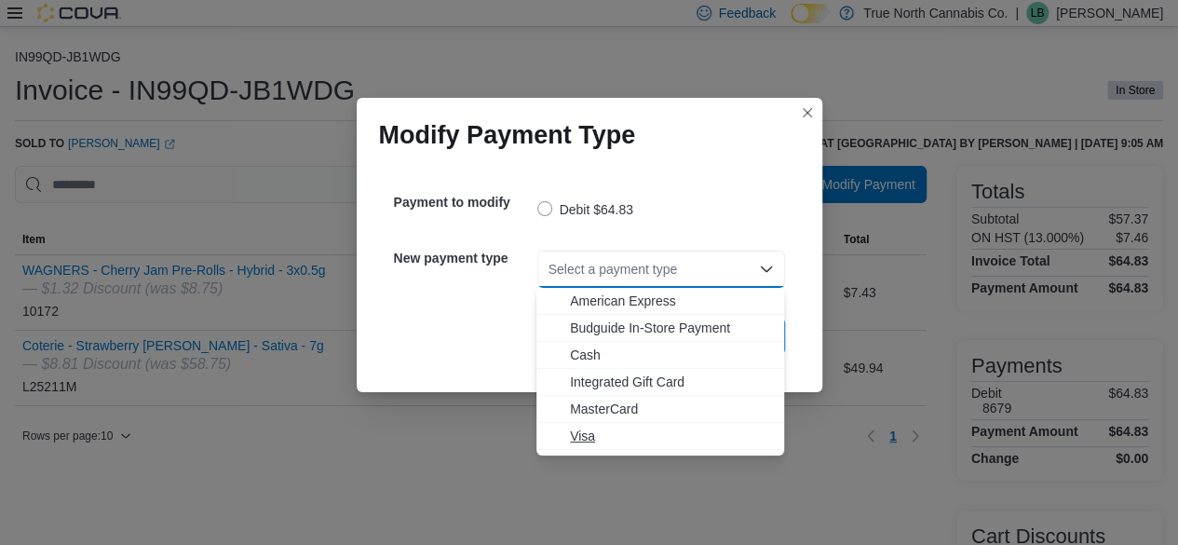
click at [594, 434] on span "Visa" at bounding box center [671, 435] width 203 height 19
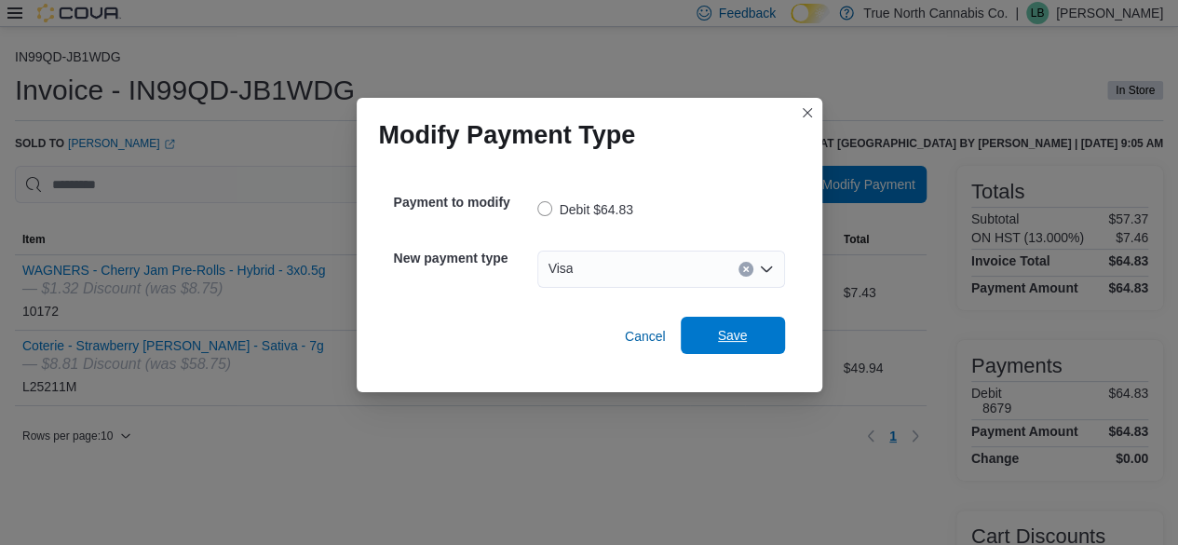
click at [702, 327] on span "Save" at bounding box center [733, 335] width 82 height 37
